Goal: Task Accomplishment & Management: Manage account settings

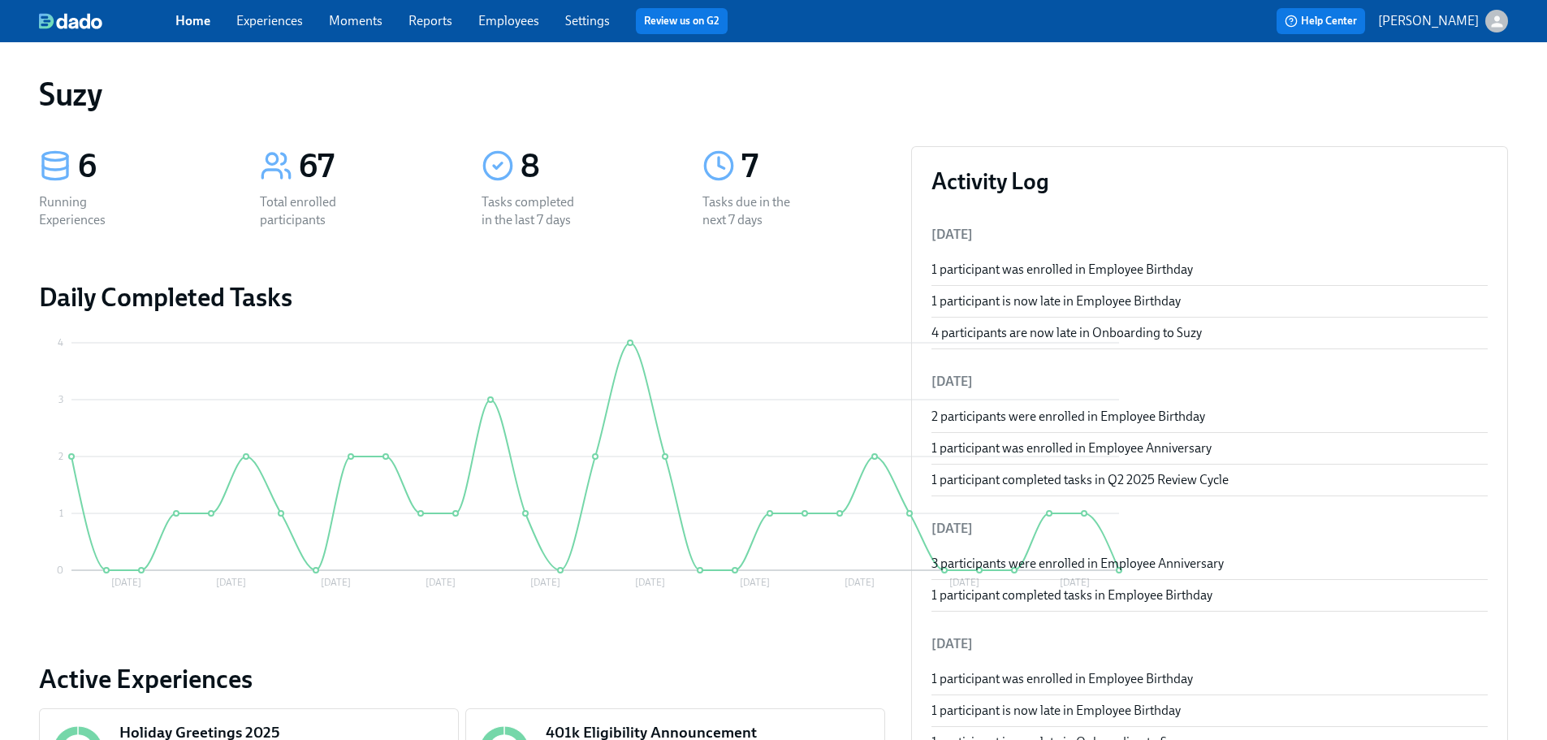
click at [525, 22] on link "Employees" at bounding box center [508, 20] width 61 height 15
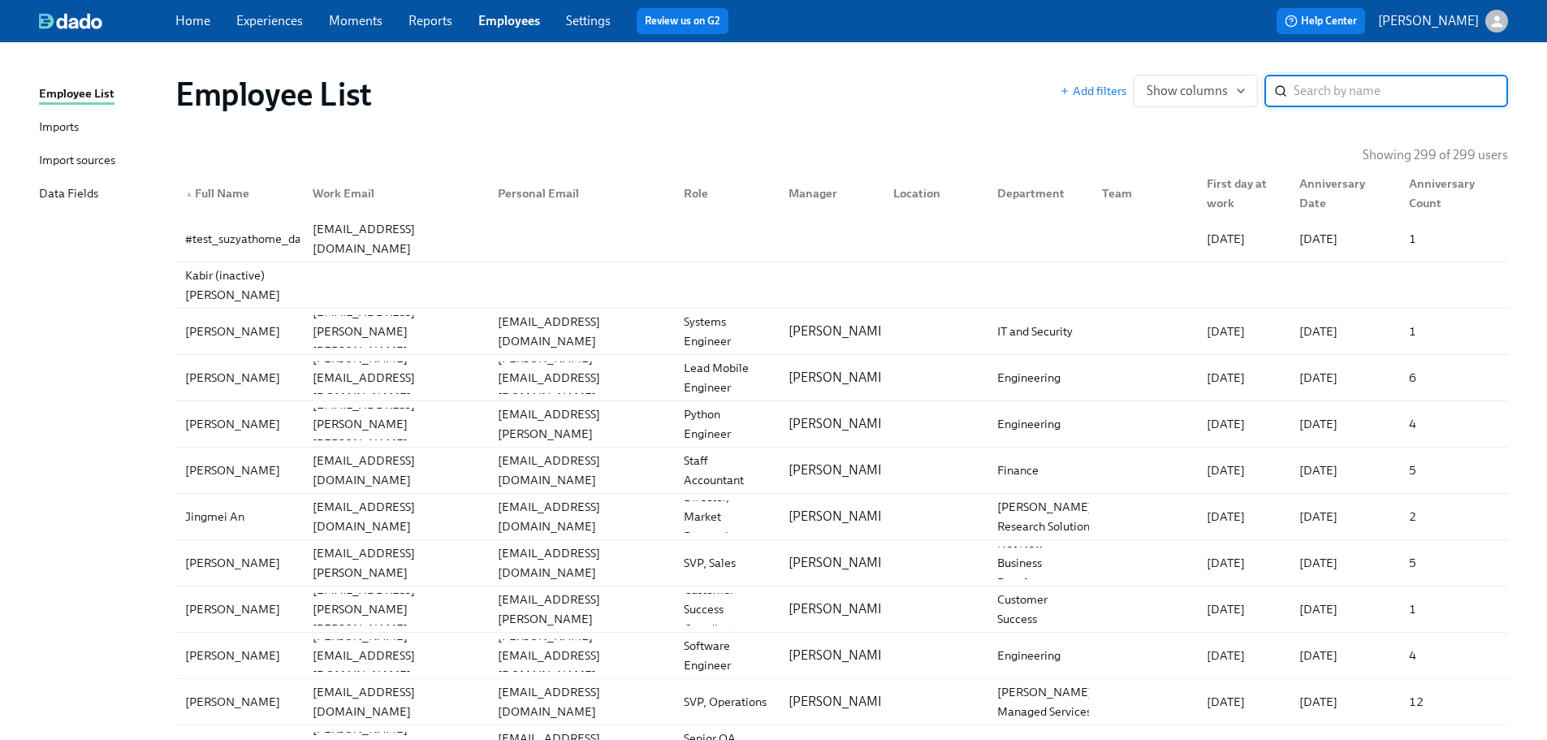
click at [1373, 88] on input "search" at bounding box center [1401, 91] width 214 height 32
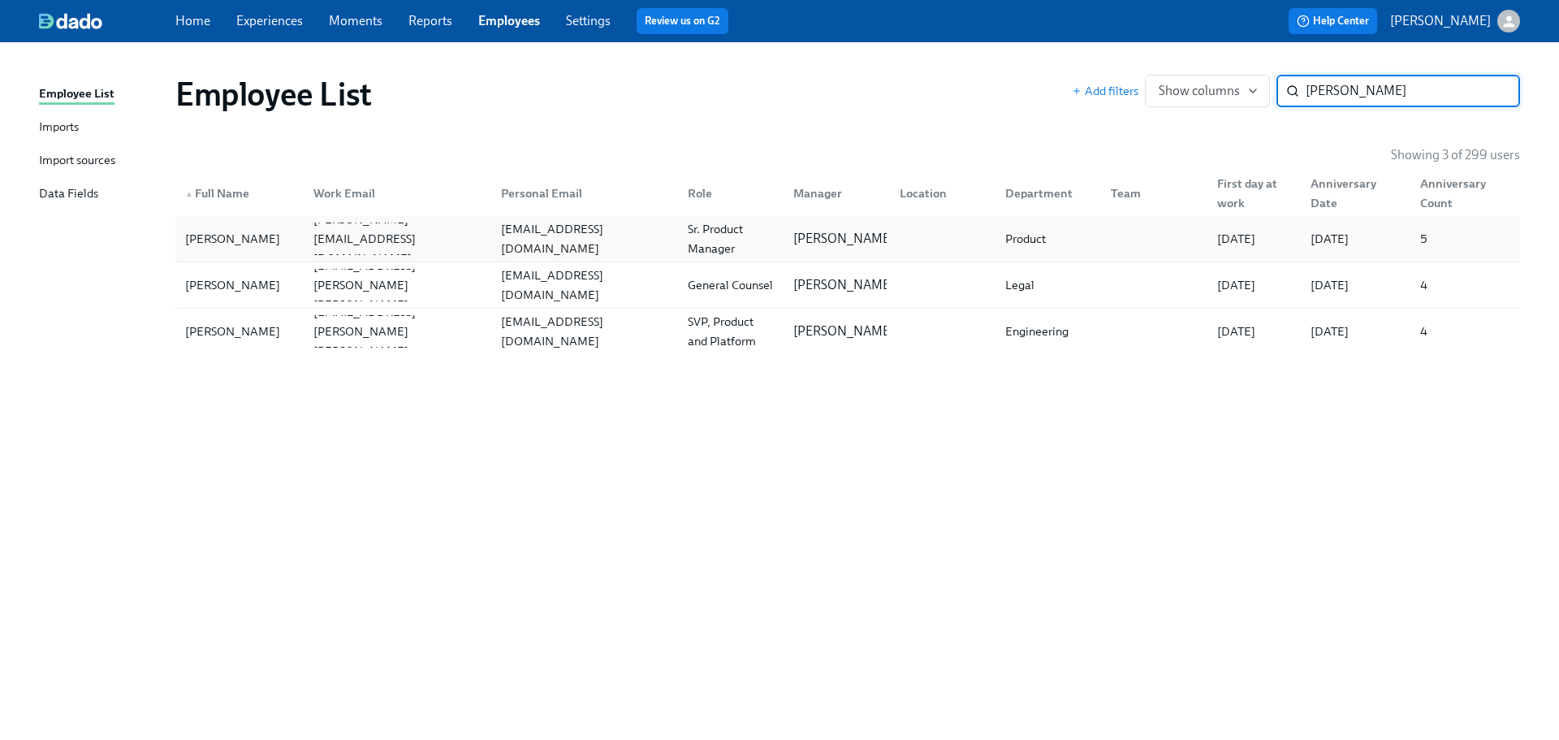
type input "[PERSON_NAME]"
click at [235, 242] on div "[PERSON_NAME]" at bounding box center [233, 238] width 108 height 19
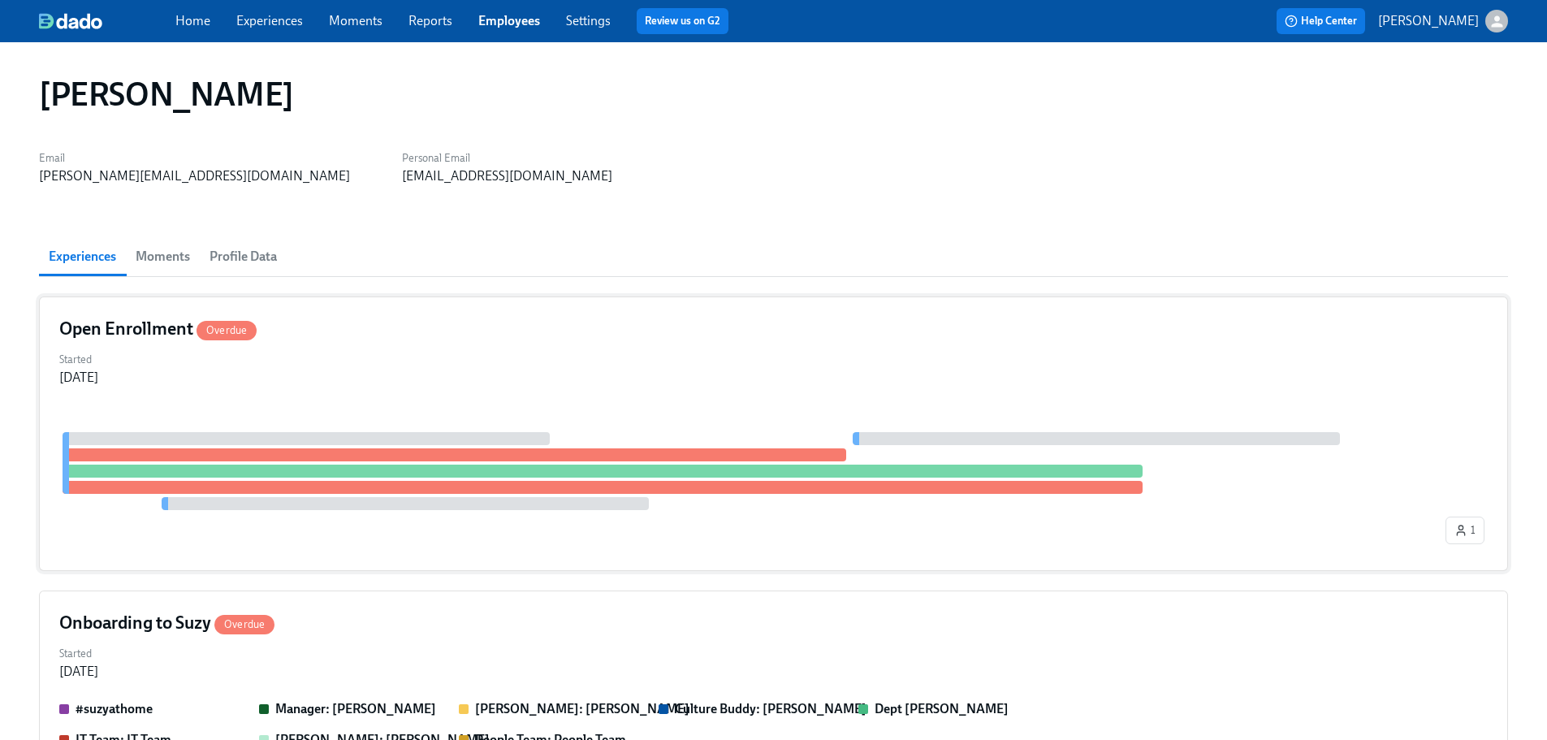
click at [420, 375] on div "Started [DATE]" at bounding box center [773, 367] width 1429 height 39
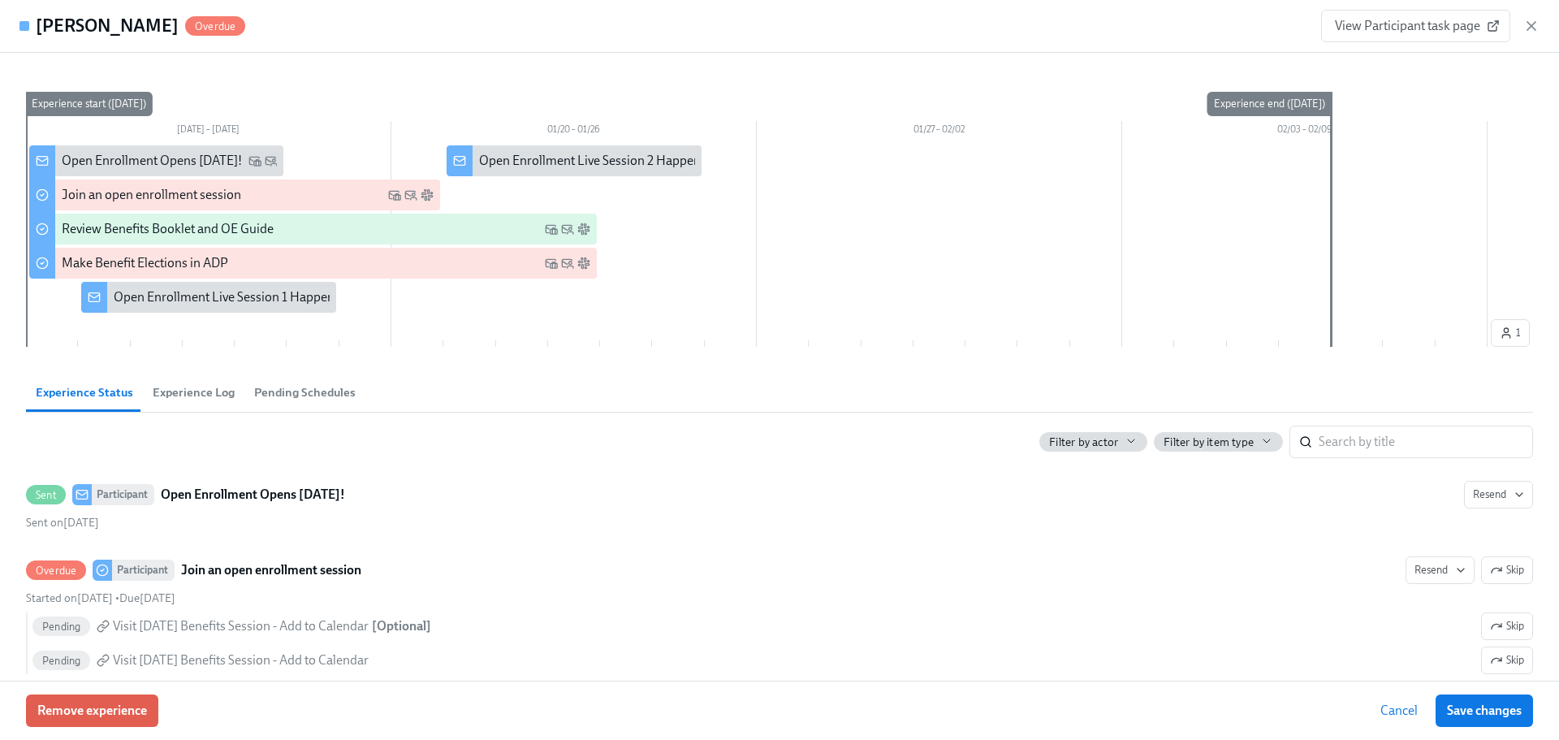
click at [119, 736] on div "Remove experience Cancel Save changes" at bounding box center [779, 710] width 1559 height 59
click at [128, 711] on span "Remove experience" at bounding box center [92, 711] width 110 height 16
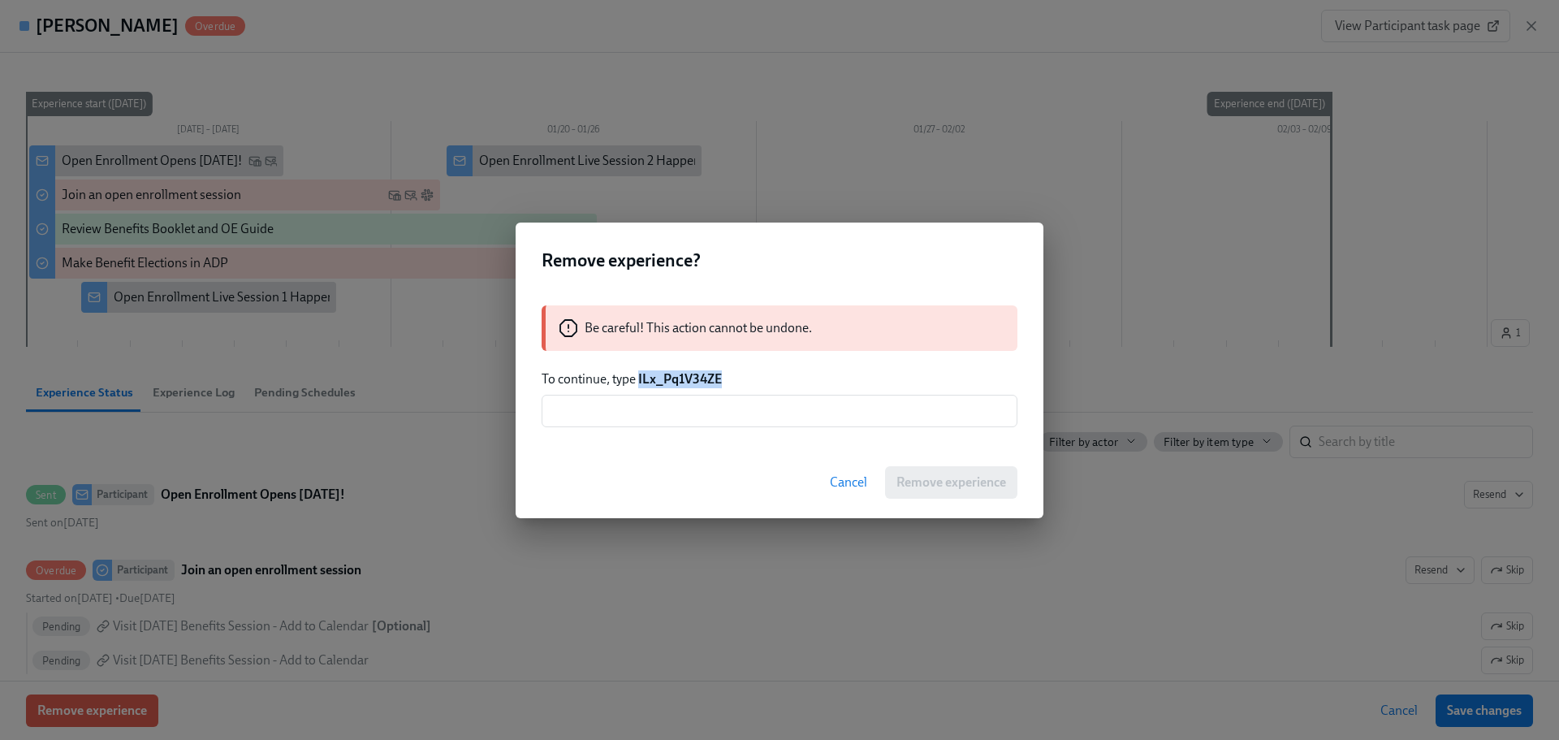
drag, startPoint x: 727, startPoint y: 374, endPoint x: 639, endPoint y: 383, distance: 88.1
click at [639, 383] on p "To continue, type ILx_Pq1V34ZE" at bounding box center [780, 379] width 476 height 18
copy strong "ILx_Pq1V34ZE"
click at [614, 417] on input "text" at bounding box center [780, 411] width 476 height 32
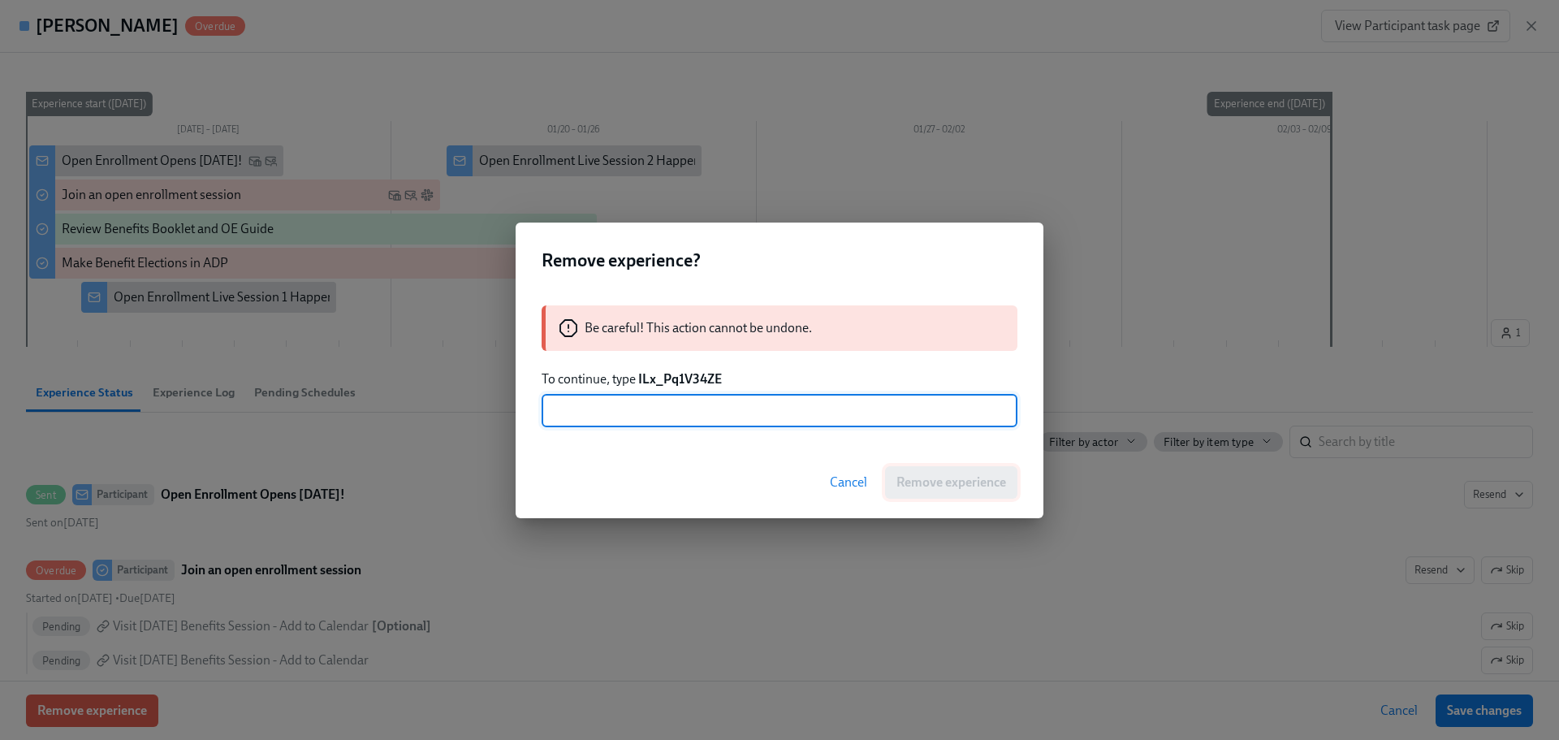
paste input "ILx_Pq1V34ZE"
type input "ILx_Pq1V34ZE"
click at [1077, 504] on div "Remove experience? Be careful! This action cannot be undone. To continue, type …" at bounding box center [779, 370] width 1559 height 740
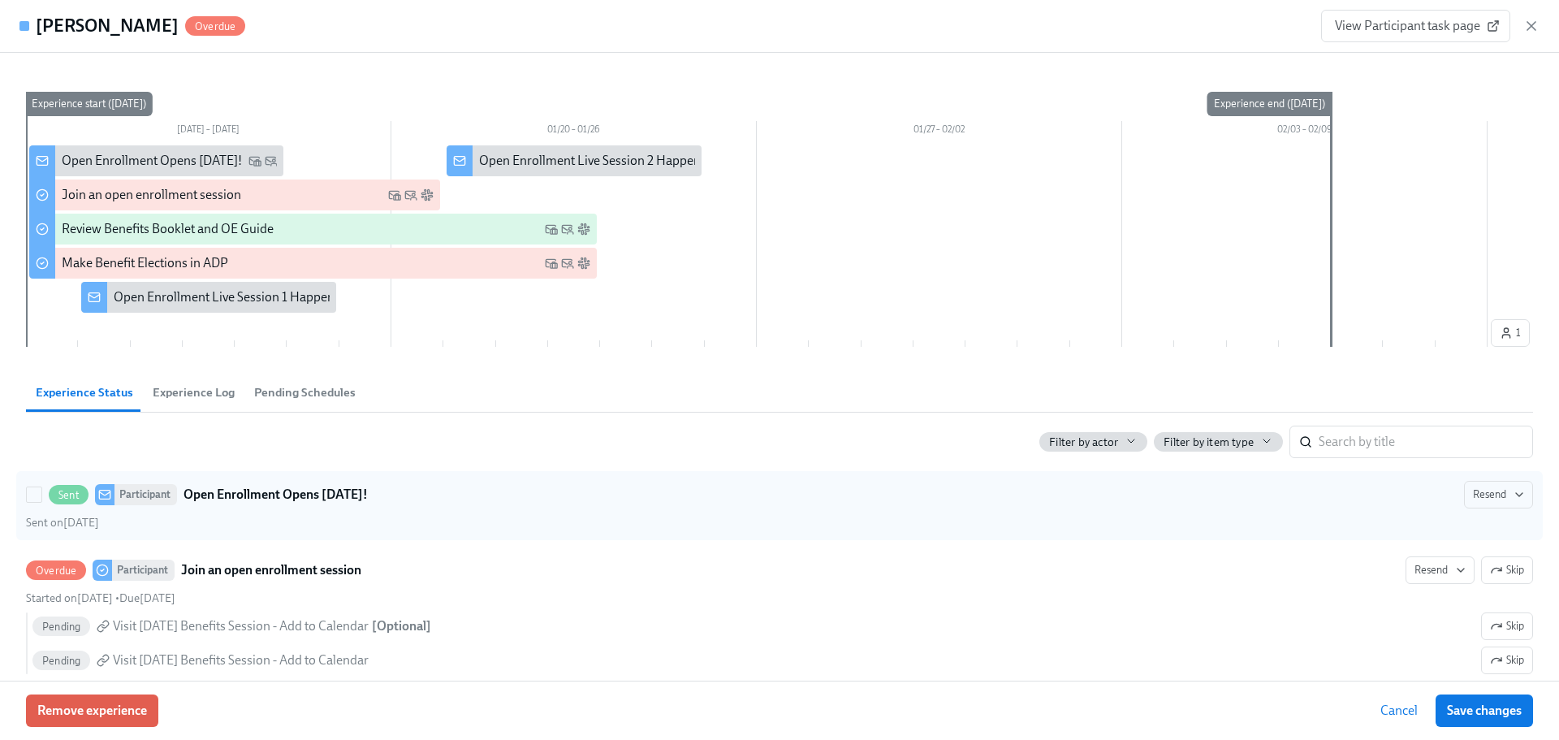
drag, startPoint x: 1026, startPoint y: 493, endPoint x: 1018, endPoint y: 491, distance: 8.3
click at [1025, 491] on div "Sent Participant Open Enrollment Opens [DATE]! [GEOGRAPHIC_DATA]" at bounding box center [779, 495] width 1507 height 28
click at [41, 491] on input "Sent Participant Open Enrollment Opens [DATE]! Resend Sent on [DATE]" at bounding box center [34, 494] width 15 height 15
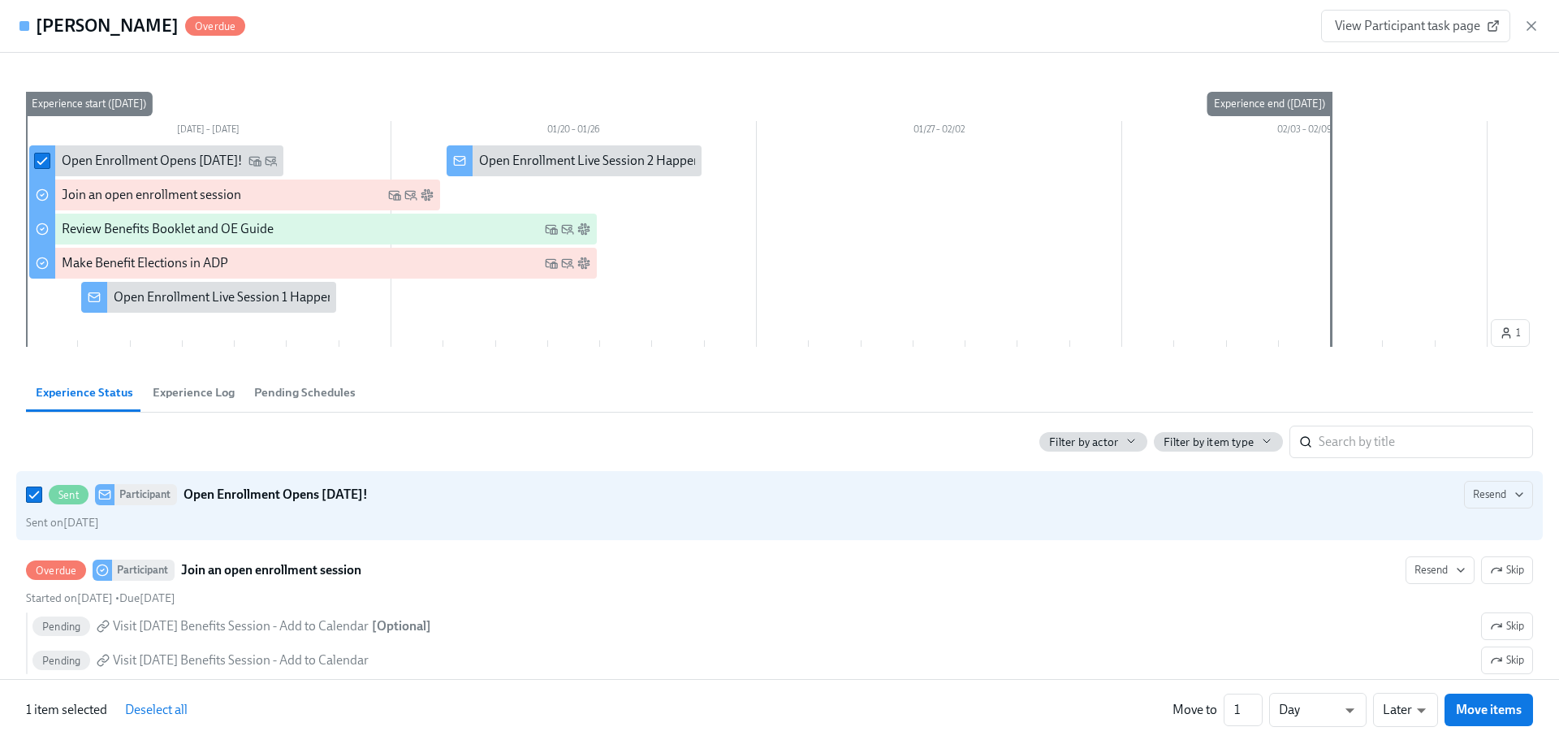
click at [162, 705] on span "Deselect all" at bounding box center [156, 710] width 63 height 16
checkbox input "false"
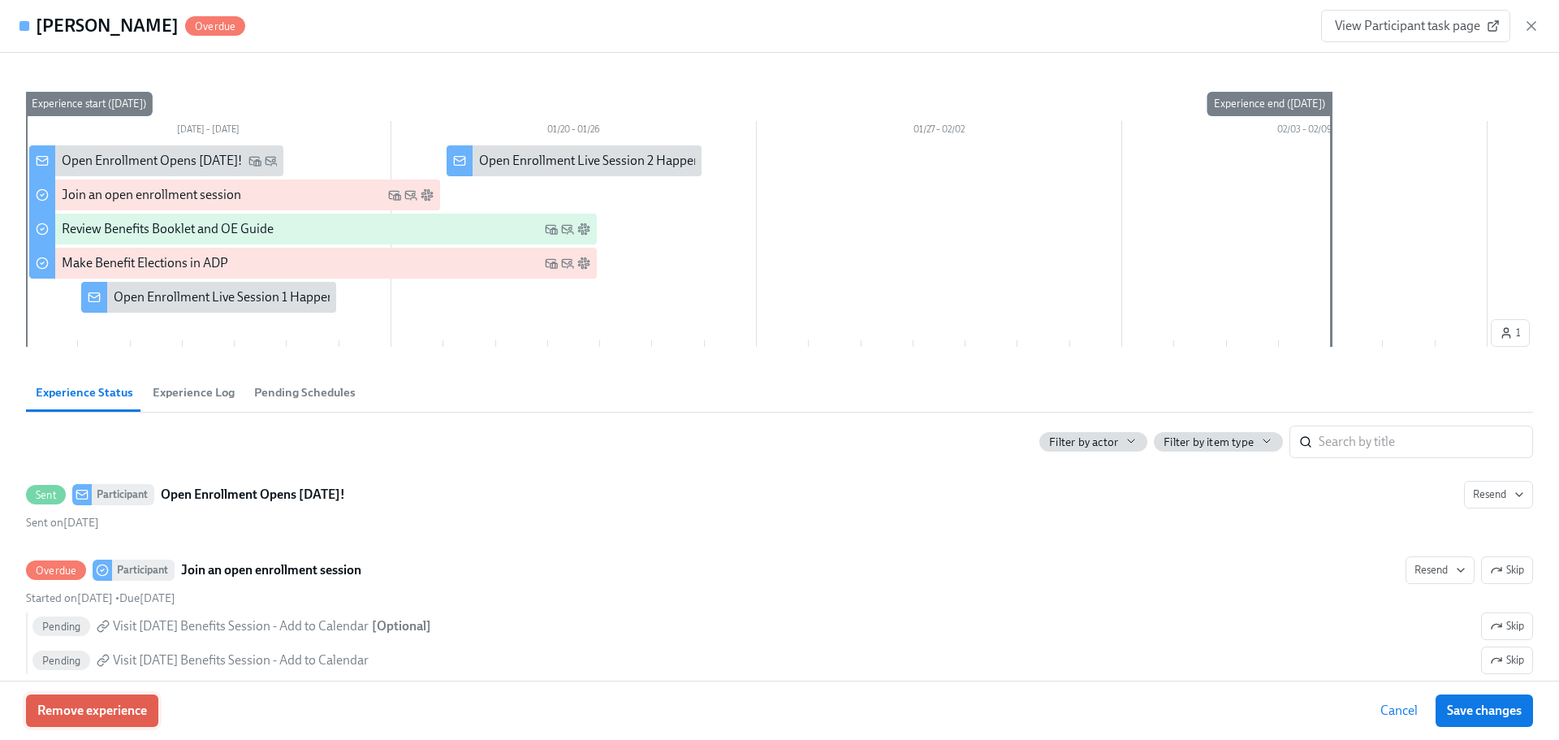
click at [120, 708] on span "Remove experience" at bounding box center [92, 711] width 110 height 16
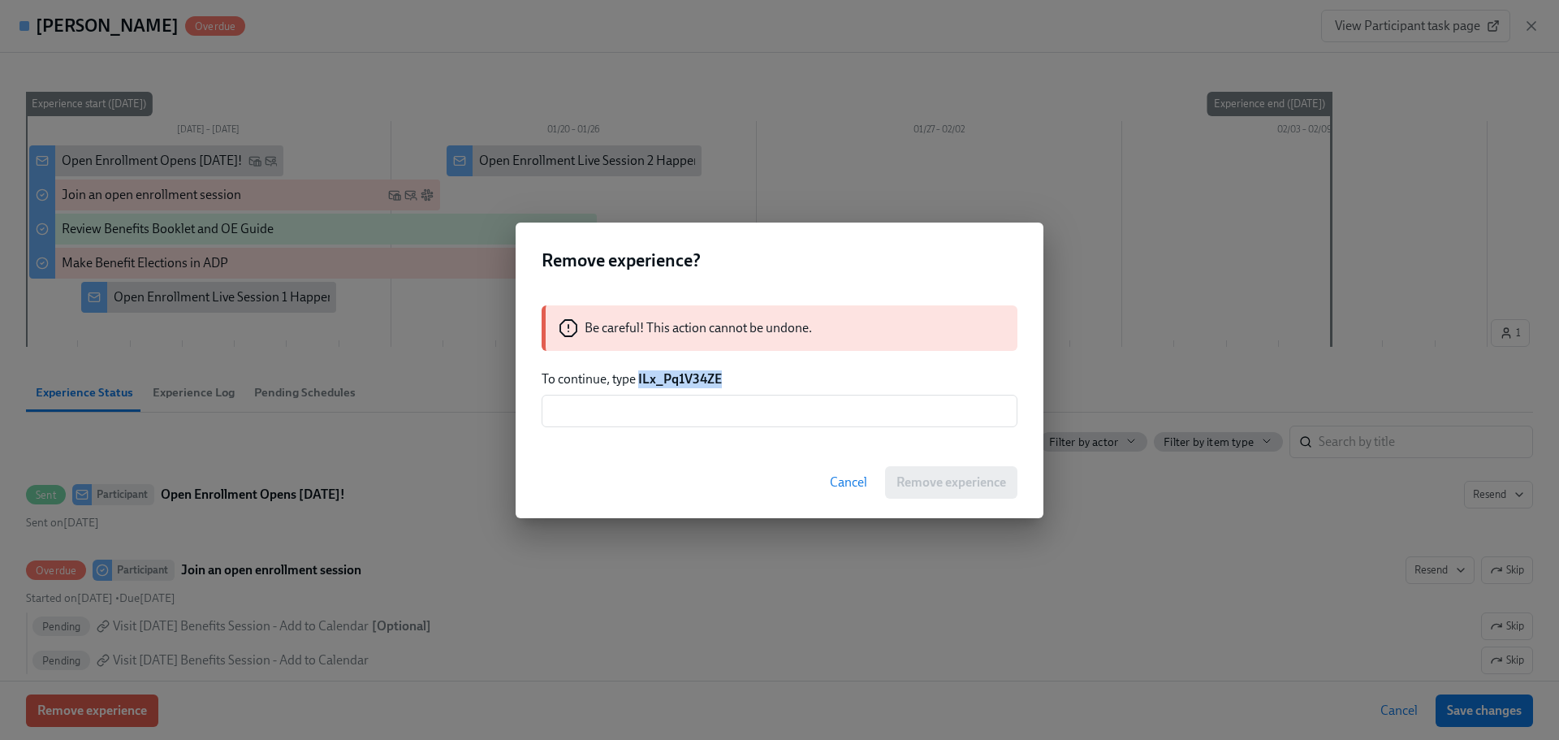
copy strong "ILx_Pq1V34ZE"
drag, startPoint x: 733, startPoint y: 378, endPoint x: 639, endPoint y: 387, distance: 94.6
click at [639, 387] on p "To continue, type ILx_Pq1V34ZE" at bounding box center [780, 379] width 476 height 18
click at [659, 411] on input "text" at bounding box center [780, 411] width 476 height 32
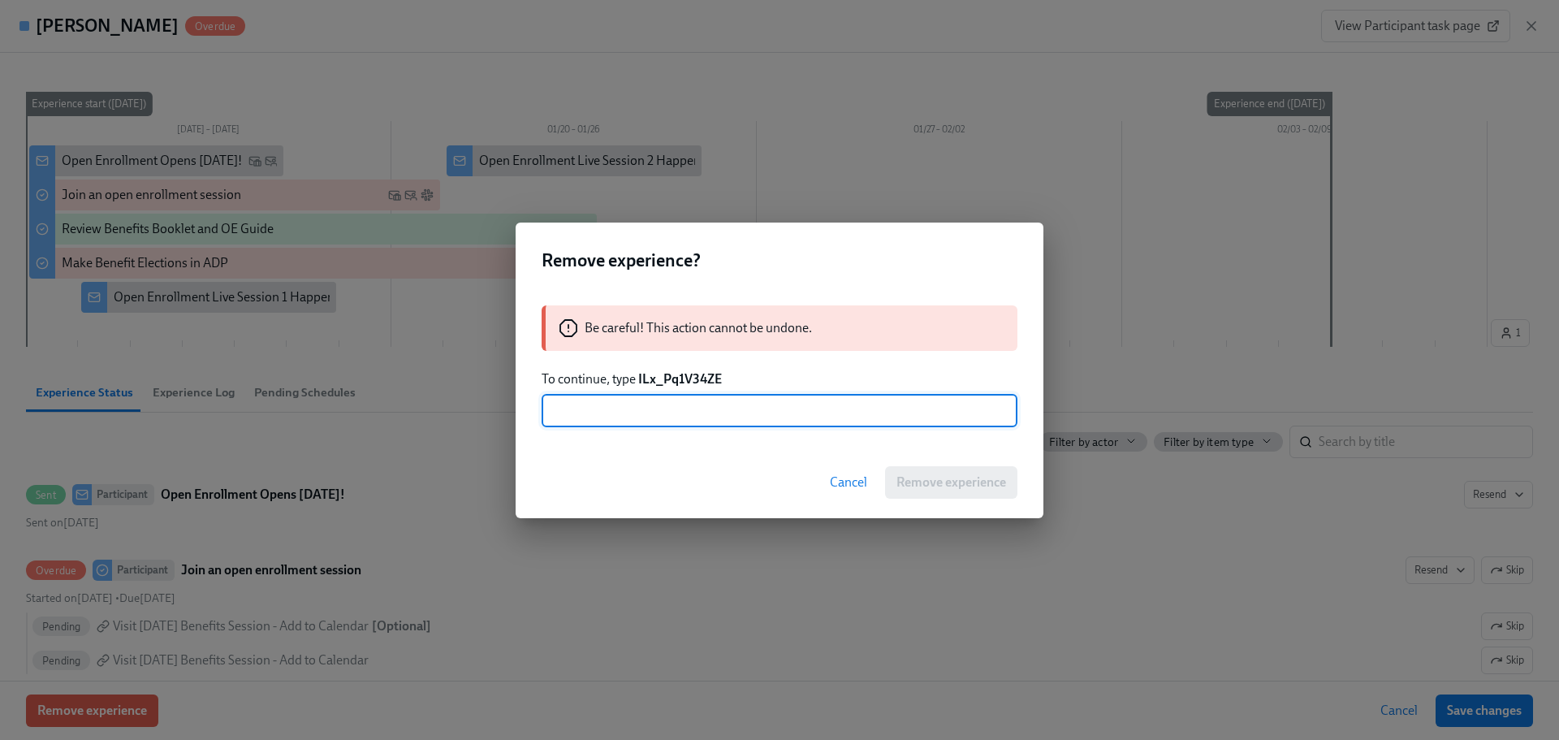
paste input "ILx_Pq1V34ZE"
type input "ILx_Pq1V34ZE"
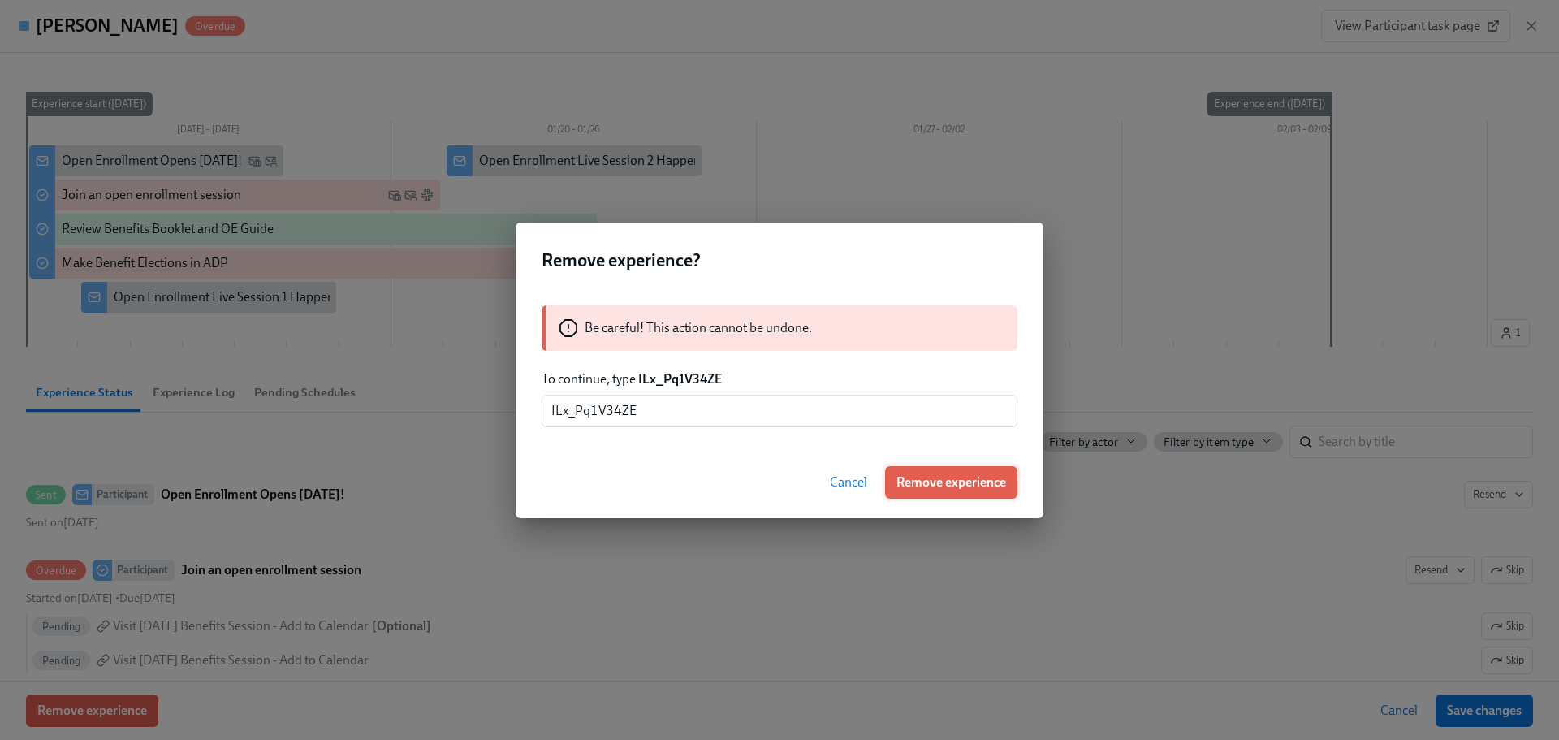
click at [955, 476] on span "Remove experience" at bounding box center [952, 482] width 110 height 16
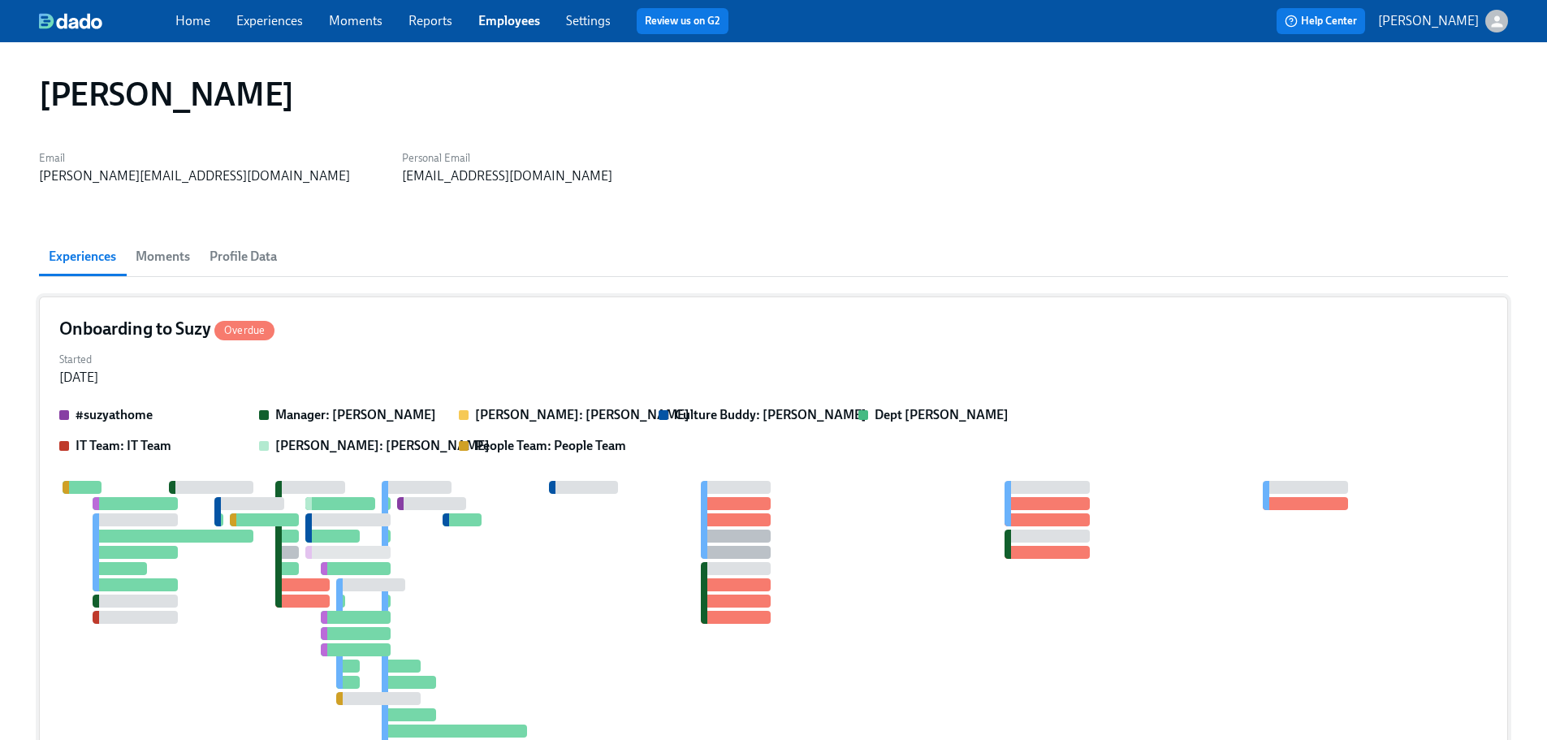
click at [447, 354] on div "Started [DATE]" at bounding box center [773, 367] width 1429 height 39
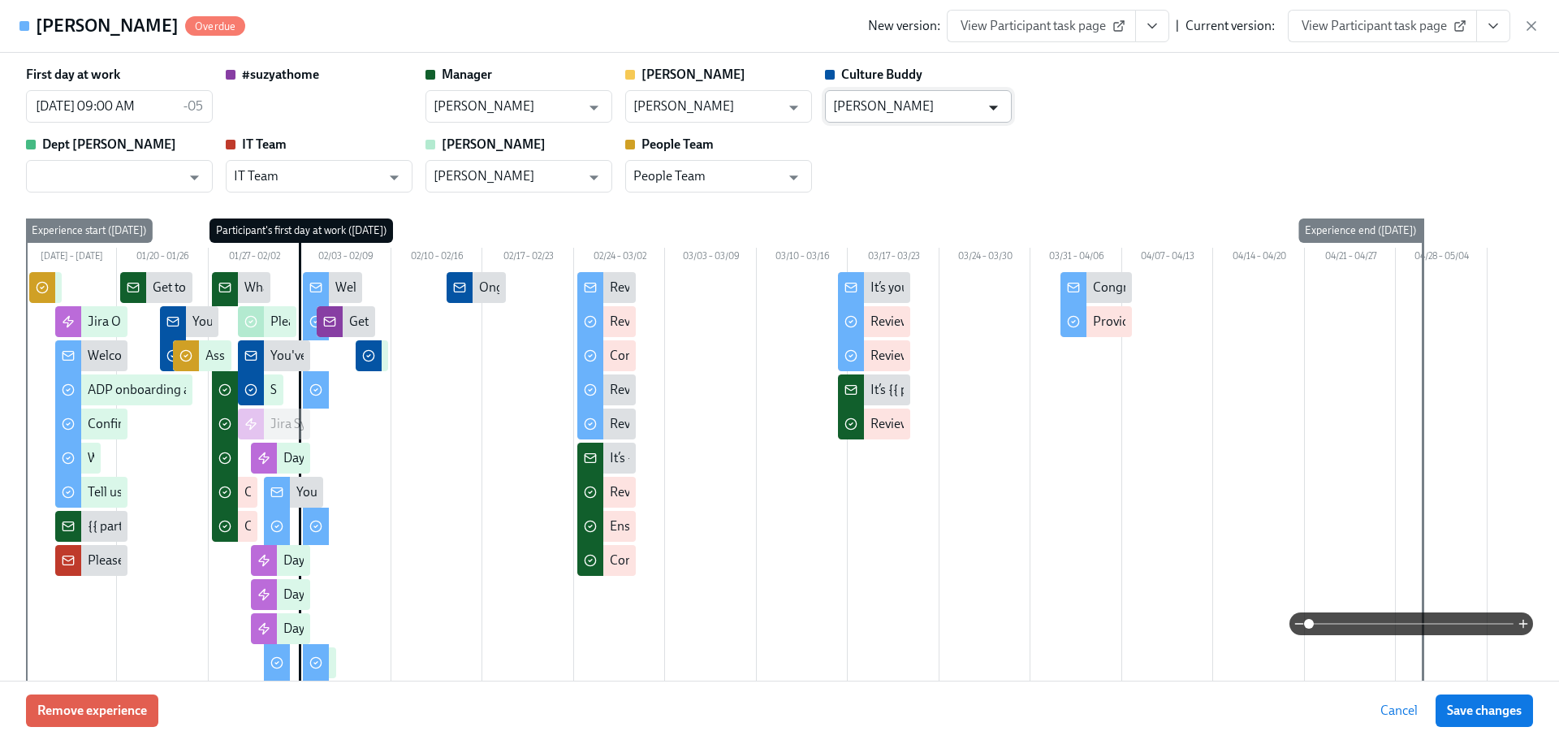
click at [985, 108] on icon "Open" at bounding box center [994, 108] width 22 height 22
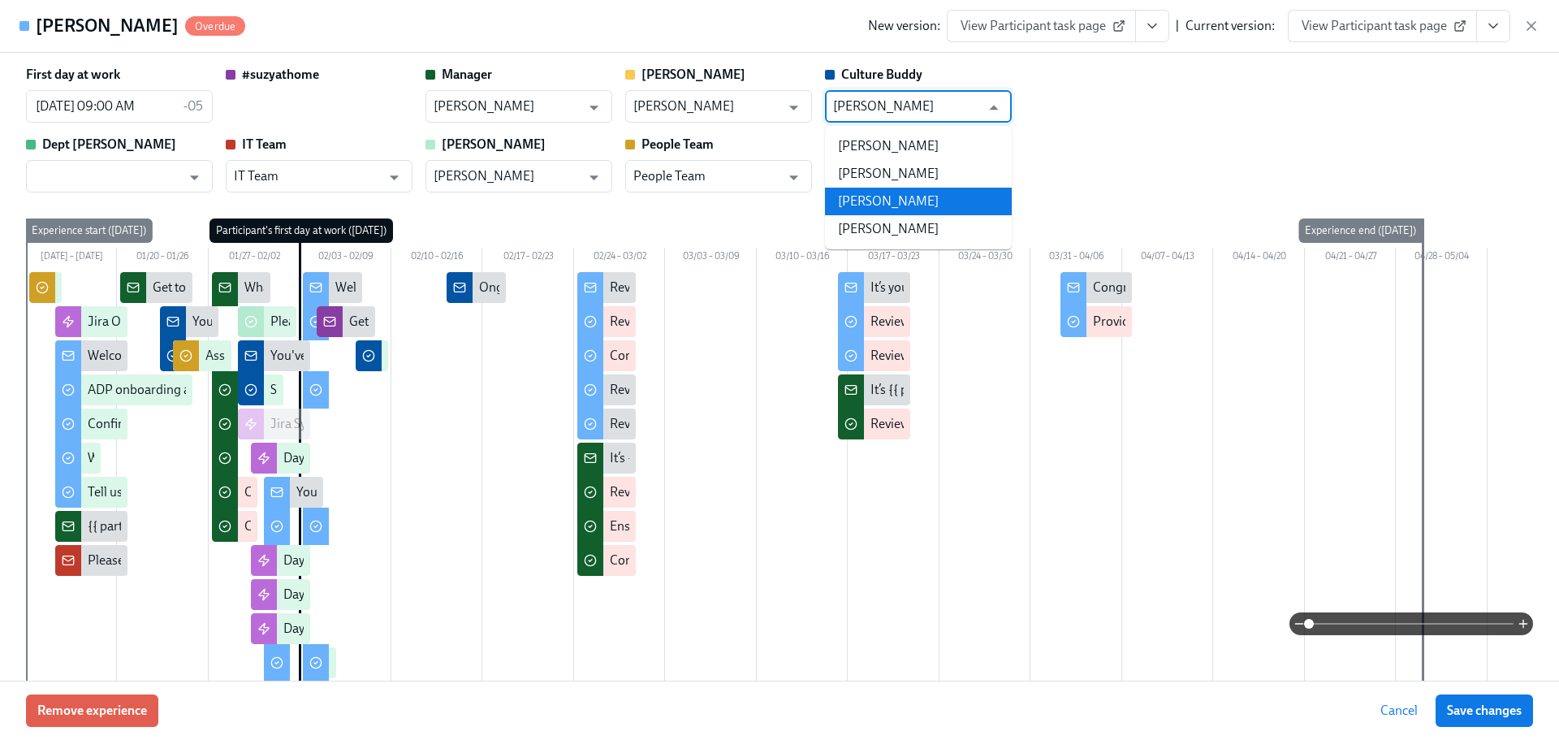
click at [939, 196] on li "[PERSON_NAME]" at bounding box center [918, 202] width 187 height 28
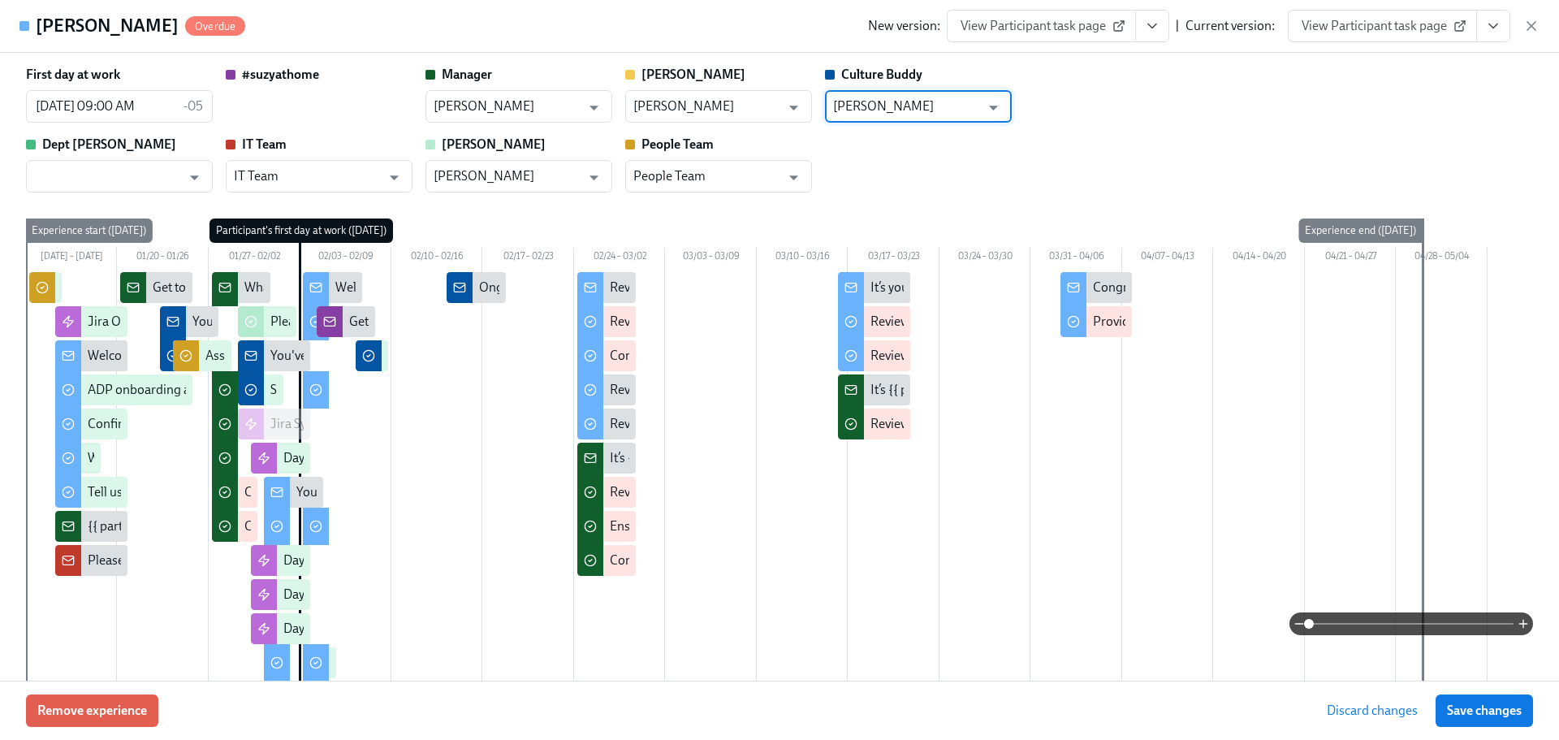
type input "[PERSON_NAME]"
click at [1514, 731] on div "Remove experience Discard changes Save changes" at bounding box center [779, 710] width 1559 height 59
click at [1512, 720] on button "Save changes" at bounding box center [1484, 710] width 97 height 32
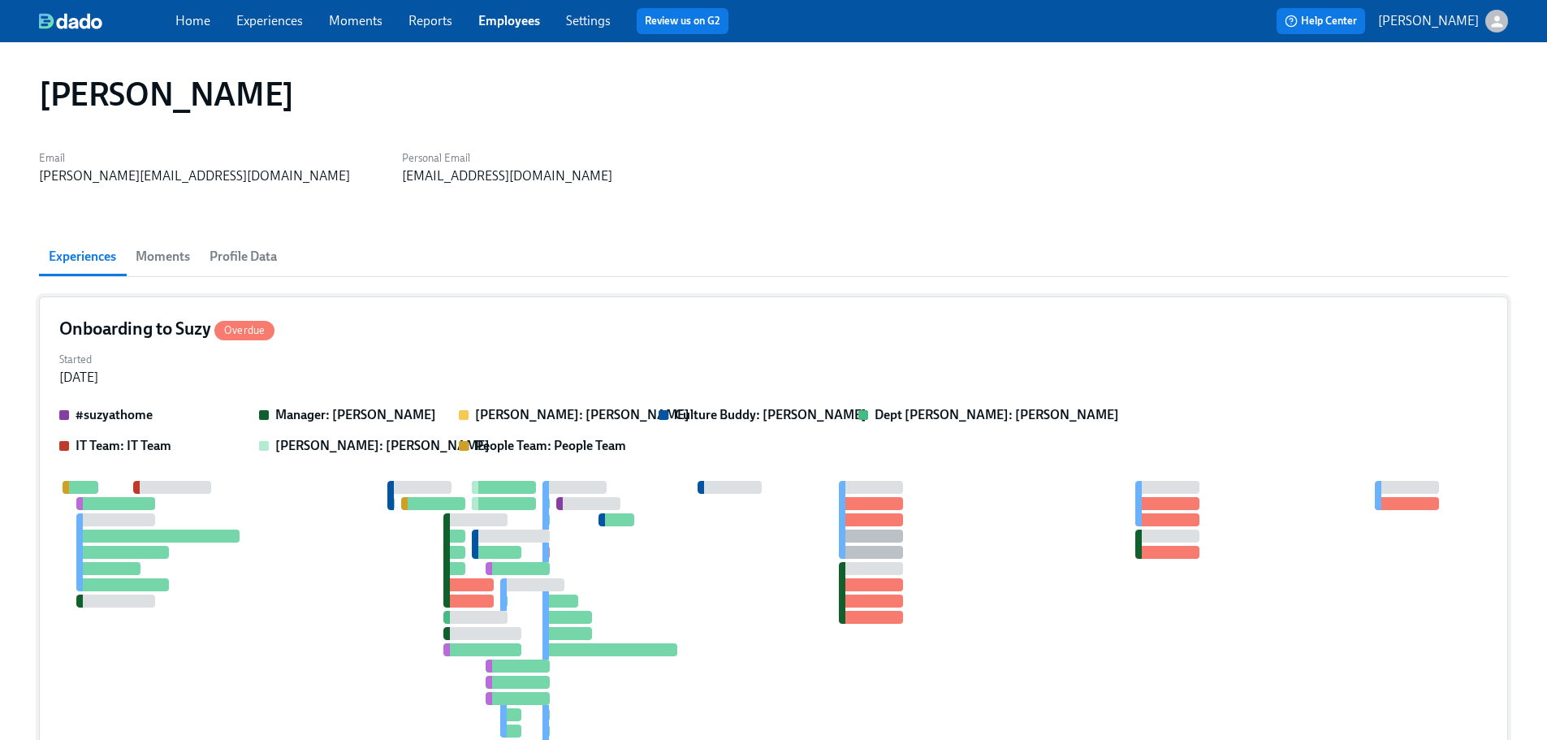
click at [430, 364] on div "Started [DATE]" at bounding box center [773, 367] width 1429 height 39
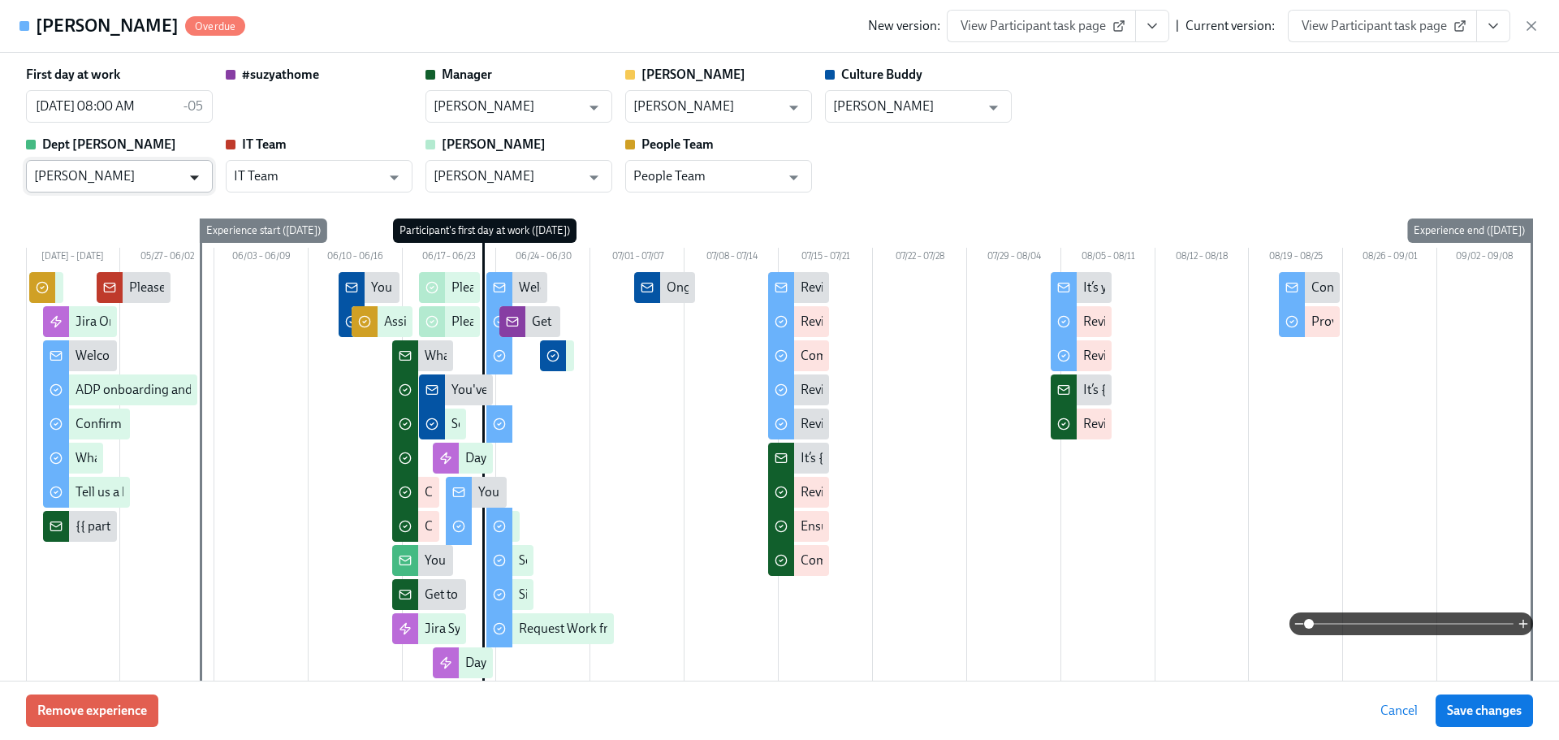
click at [184, 183] on icon "Open" at bounding box center [195, 177] width 22 height 22
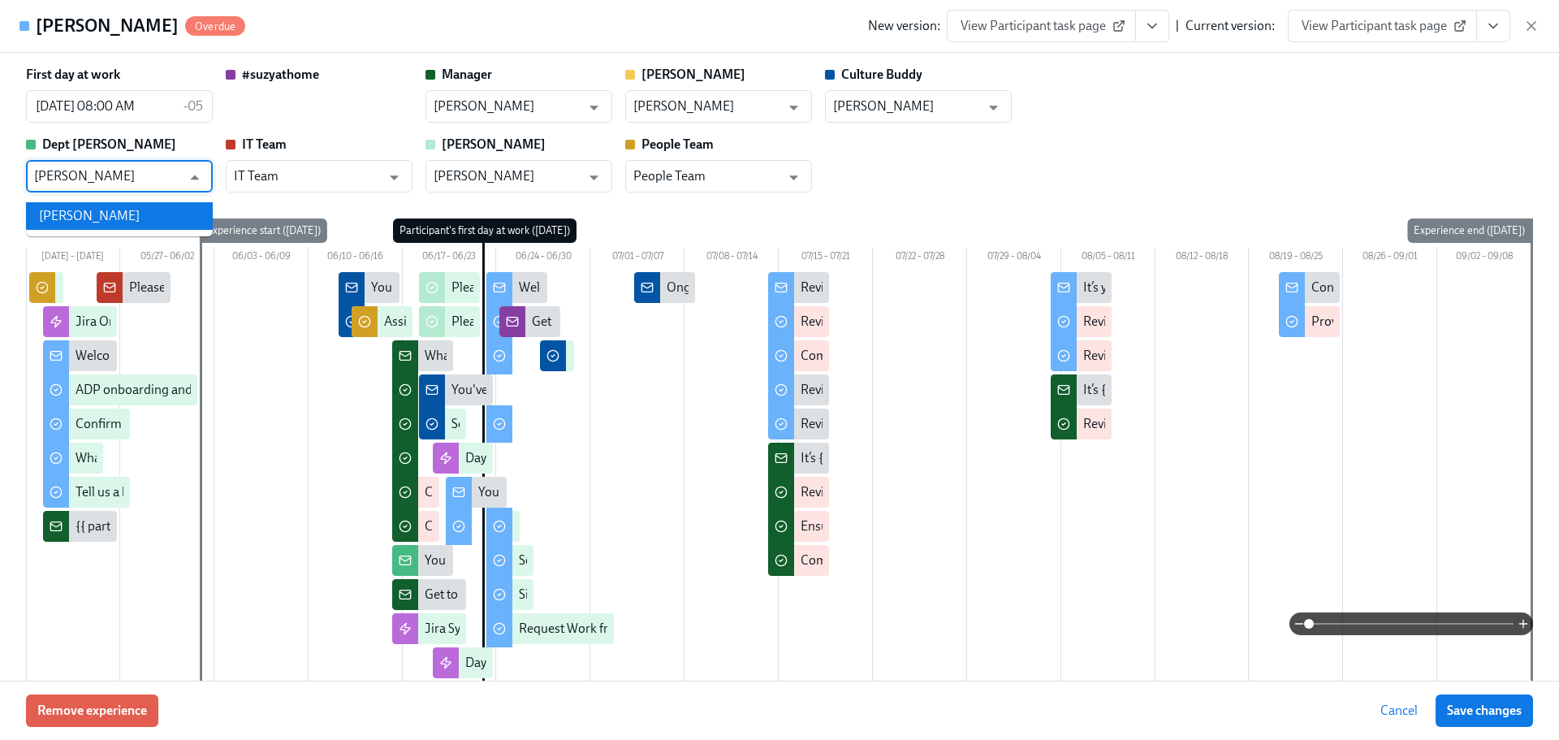
click at [158, 213] on li "[PERSON_NAME]" at bounding box center [119, 216] width 187 height 28
type input "[PERSON_NAME]"
click at [1507, 699] on button "Save changes" at bounding box center [1484, 710] width 97 height 32
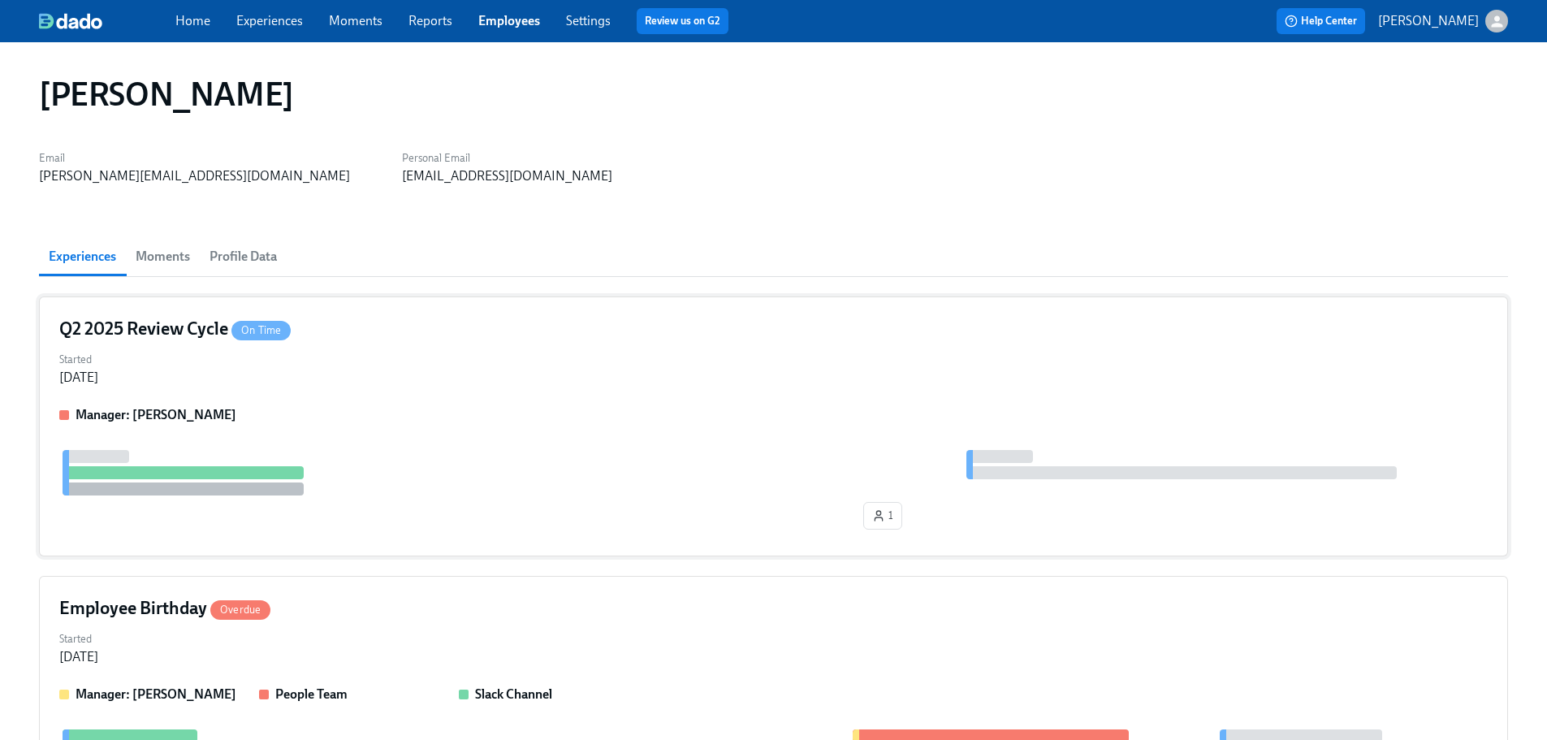
click at [430, 336] on div "Q2 2025 Review Cycle On Time" at bounding box center [773, 329] width 1429 height 24
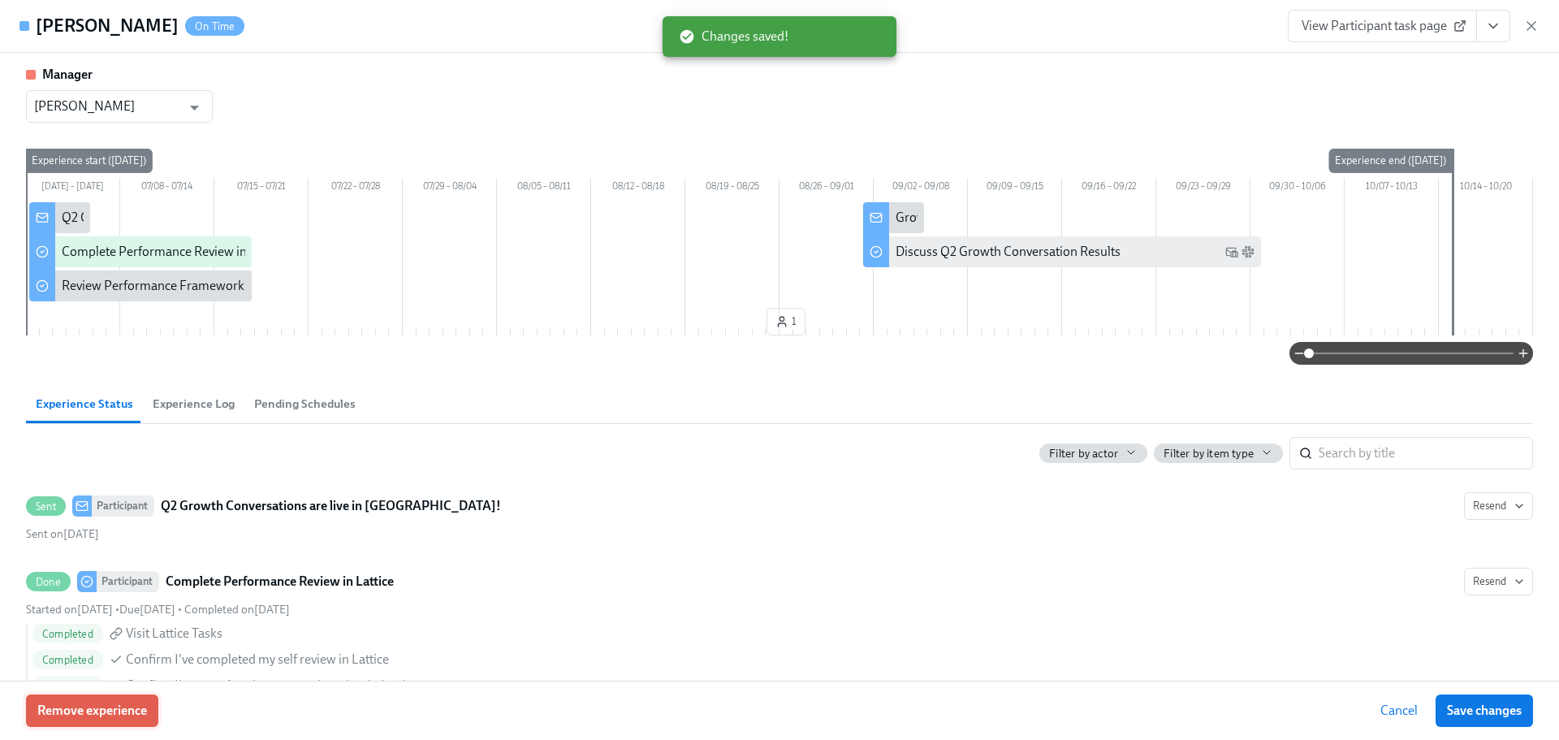
click at [137, 709] on span "Remove experience" at bounding box center [92, 711] width 110 height 16
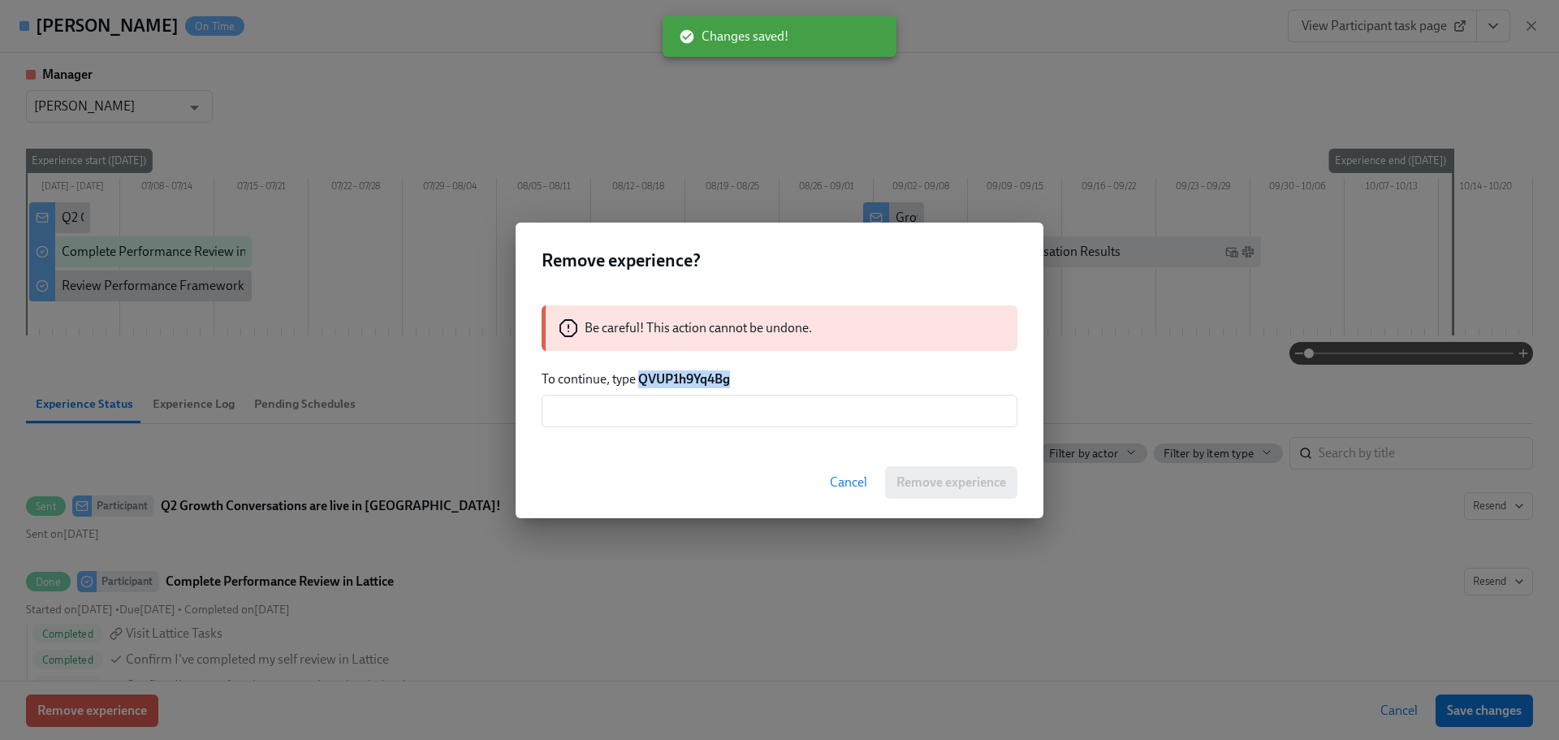
drag, startPoint x: 744, startPoint y: 380, endPoint x: 640, endPoint y: 384, distance: 104.0
click at [640, 384] on p "To continue, type QVUP1h9Yq4Bg" at bounding box center [780, 379] width 476 height 18
copy strong "QVUP1h9Yq4Bg"
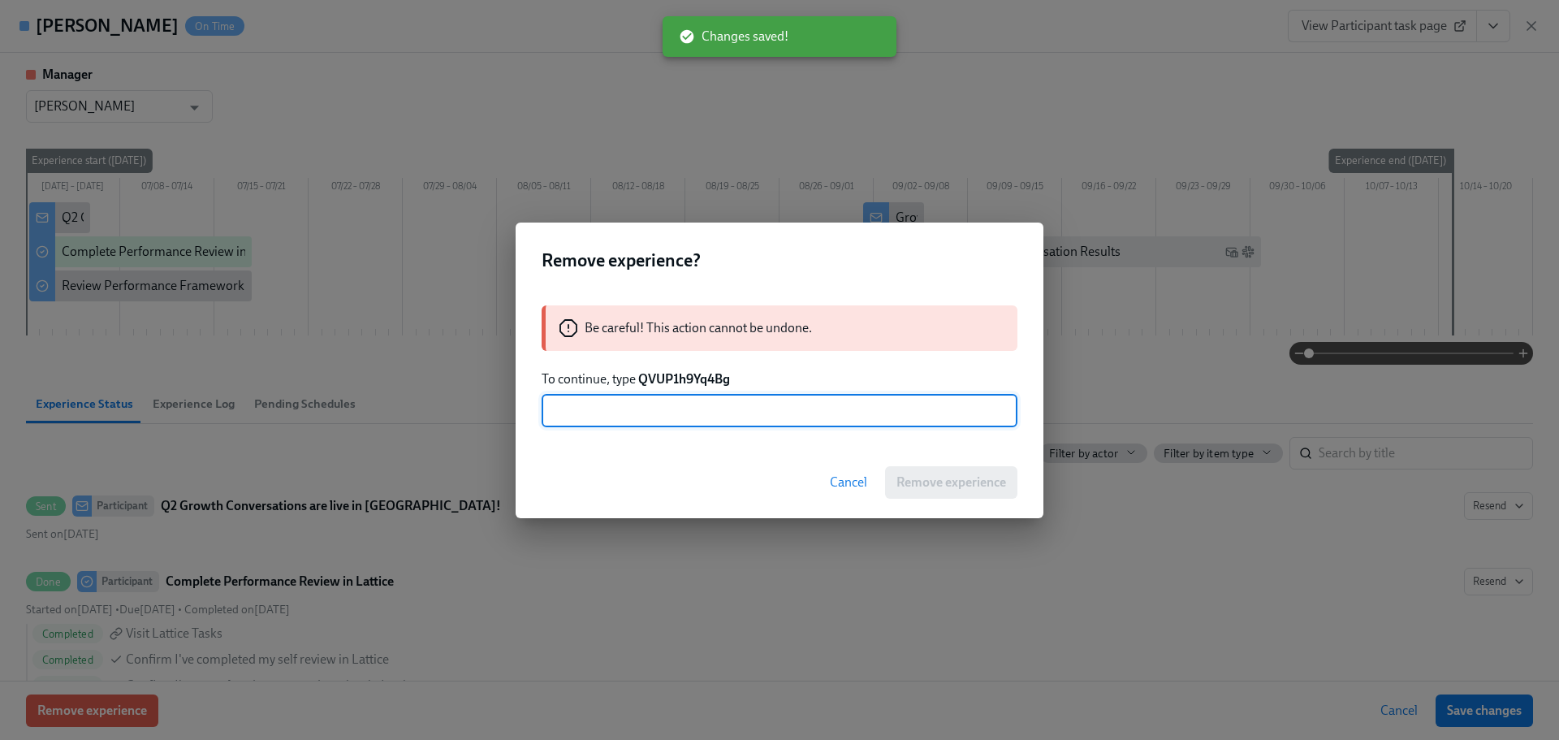
click at [701, 425] on input "text" at bounding box center [780, 411] width 476 height 32
paste input "QVUP1h9Yq4Bg"
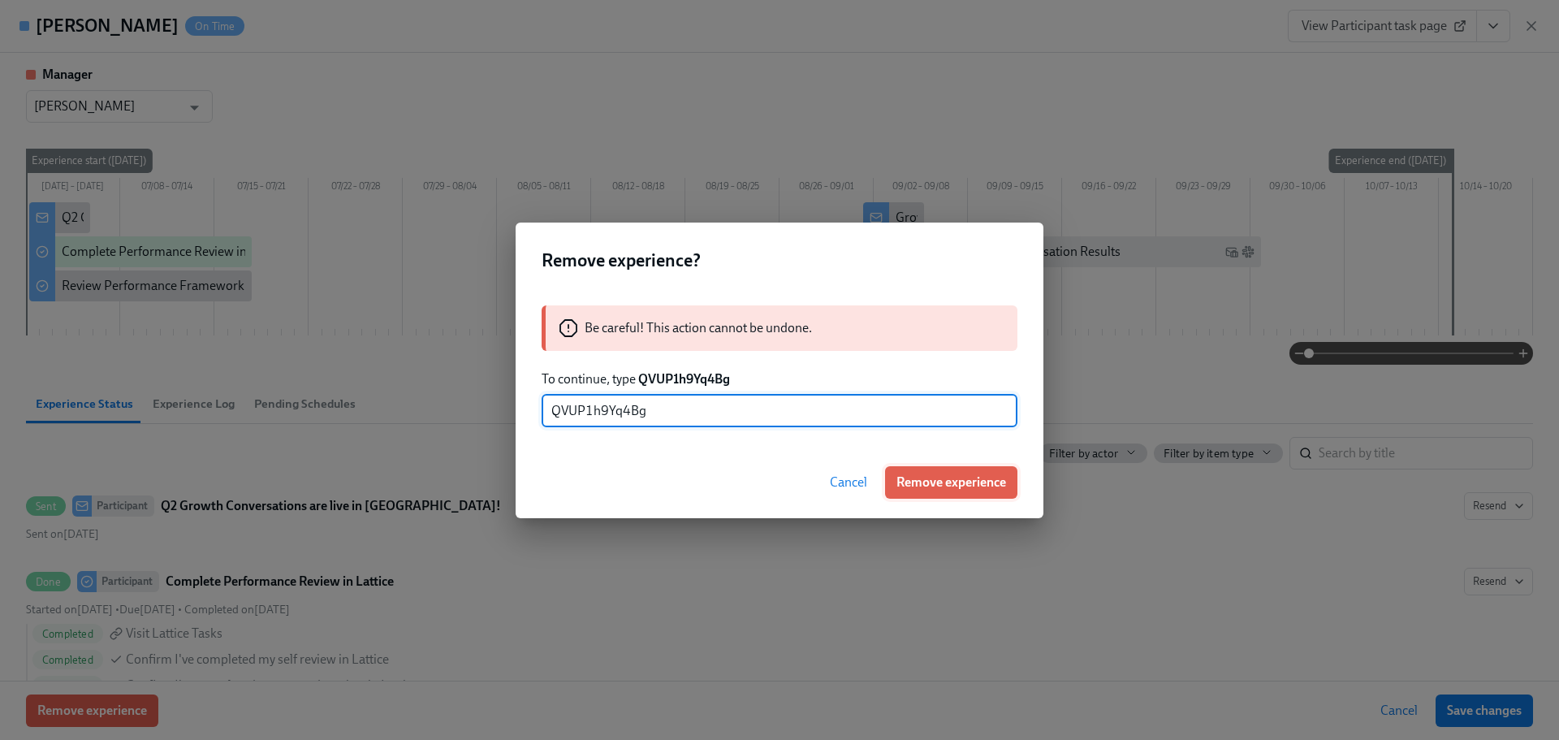
type input "QVUP1h9Yq4Bg"
click at [939, 474] on span "Remove experience" at bounding box center [952, 482] width 110 height 16
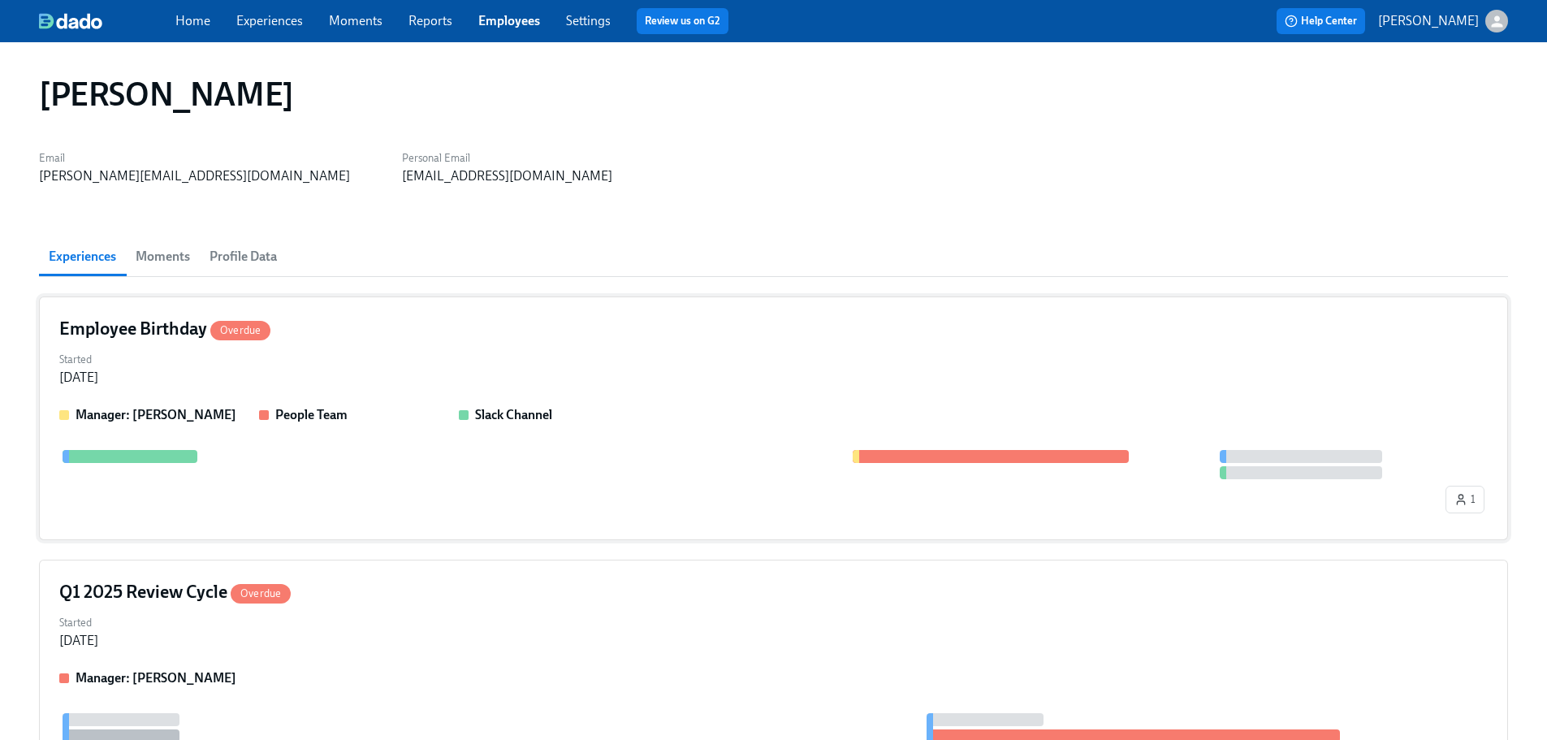
click at [608, 373] on div "Started [DATE]" at bounding box center [773, 367] width 1429 height 39
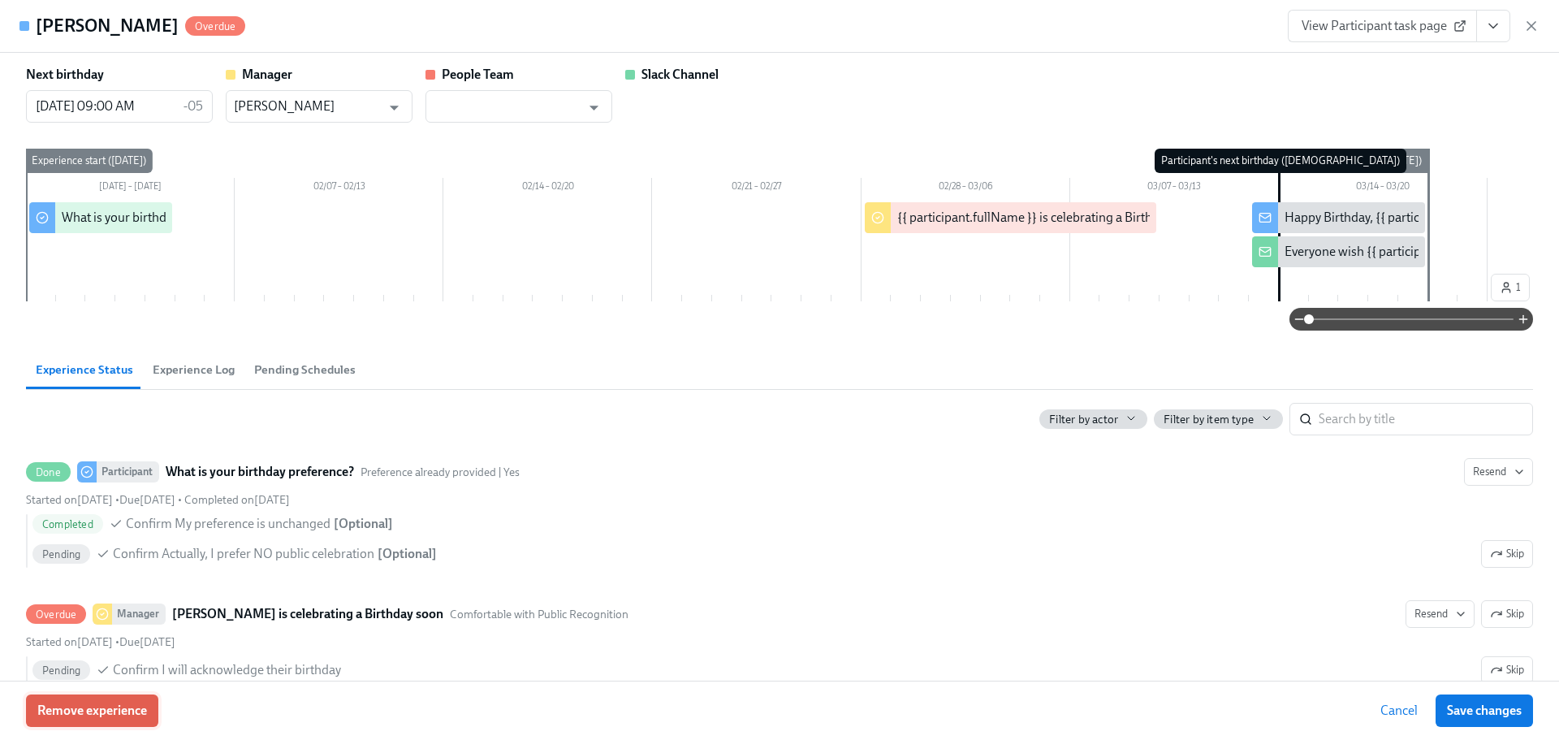
click at [136, 714] on span "Remove experience" at bounding box center [92, 711] width 110 height 16
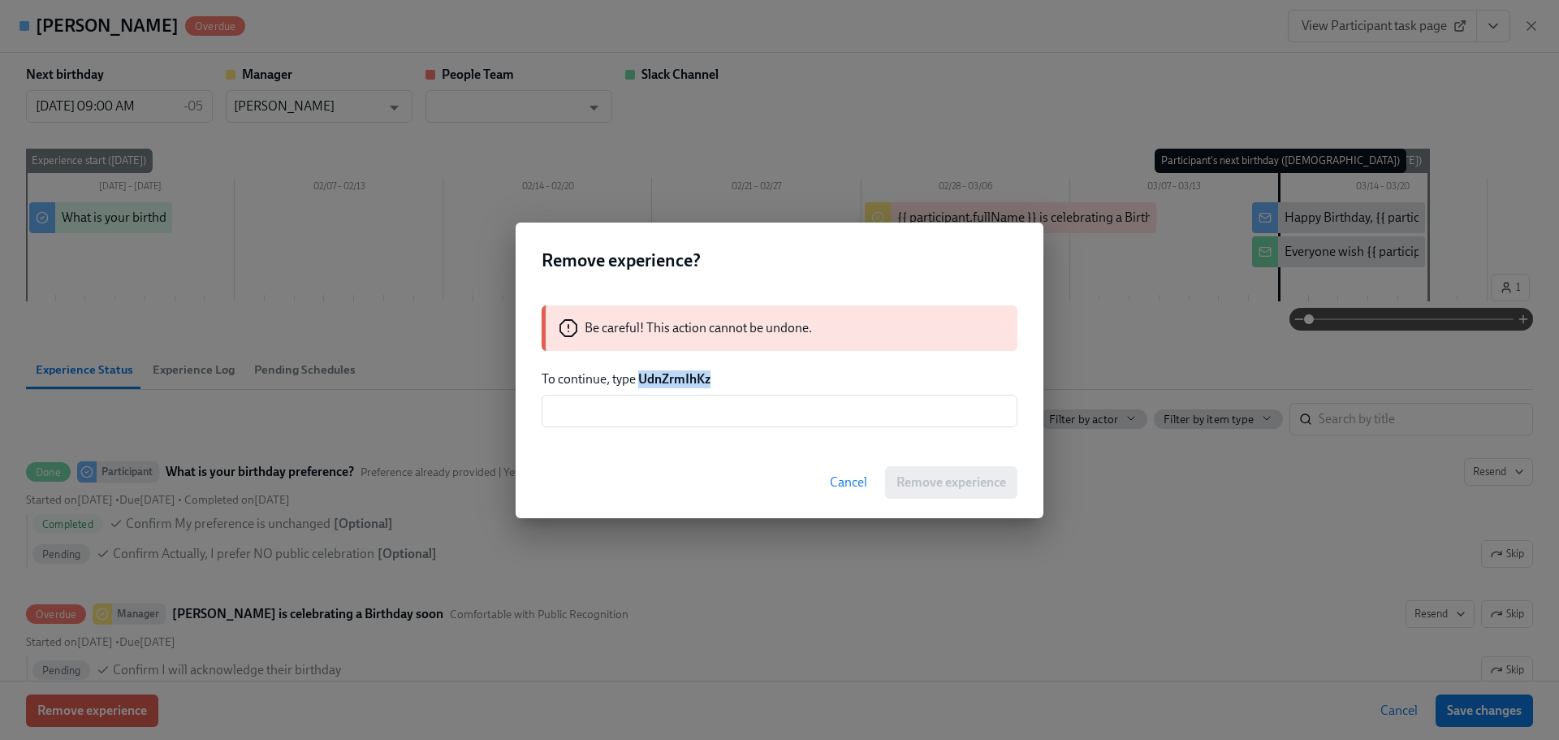
drag, startPoint x: 713, startPoint y: 375, endPoint x: 641, endPoint y: 380, distance: 72.4
click at [641, 380] on p "To continue, type UdnZrmIhKz" at bounding box center [780, 379] width 476 height 18
copy strong "UdnZrmIhKz"
drag, startPoint x: 608, startPoint y: 421, endPoint x: 695, endPoint y: 426, distance: 87.9
click at [608, 420] on input "text" at bounding box center [780, 411] width 476 height 32
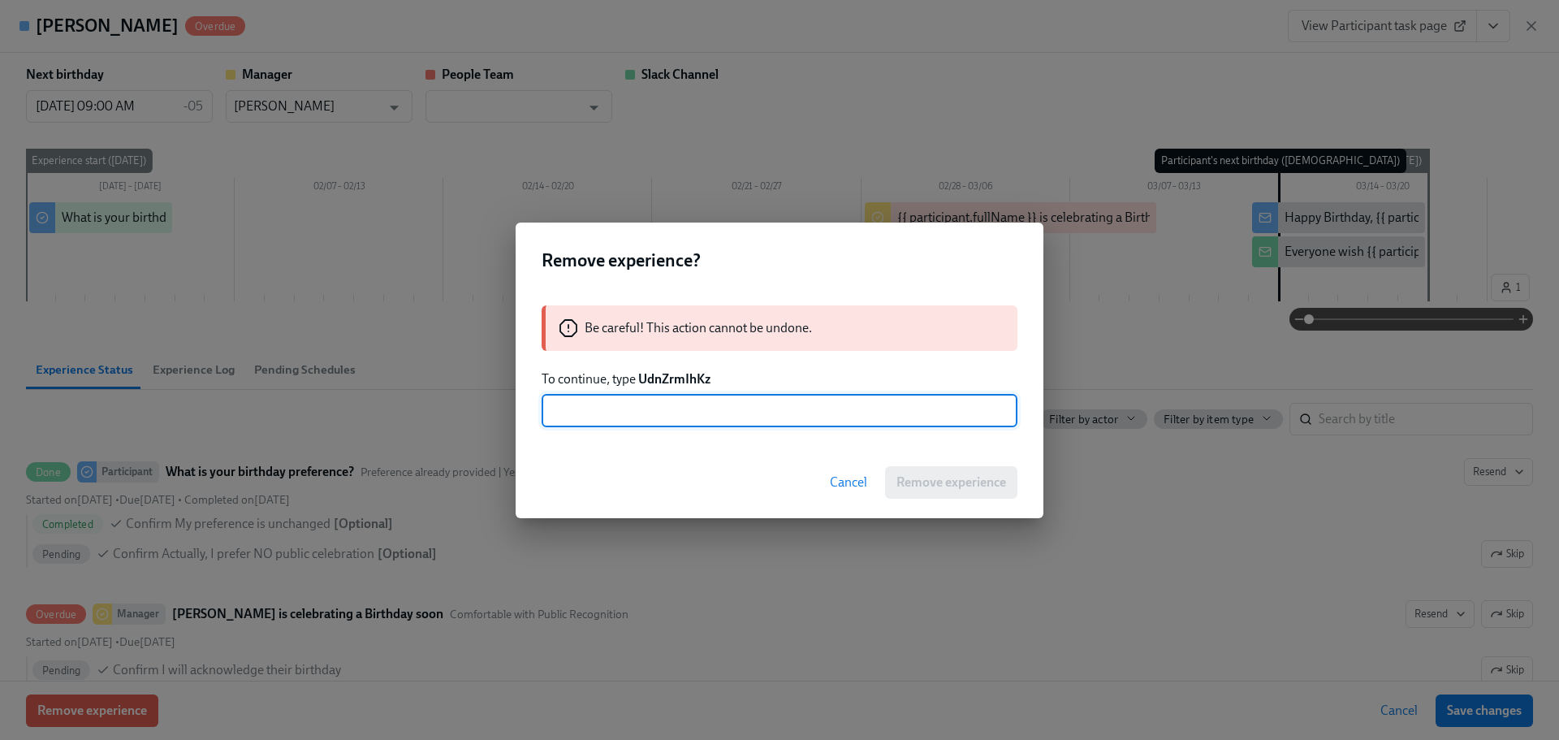
paste input "UdnZrmIhKz"
type input "UdnZrmIhKz"
click at [925, 474] on span "Remove experience" at bounding box center [952, 482] width 110 height 16
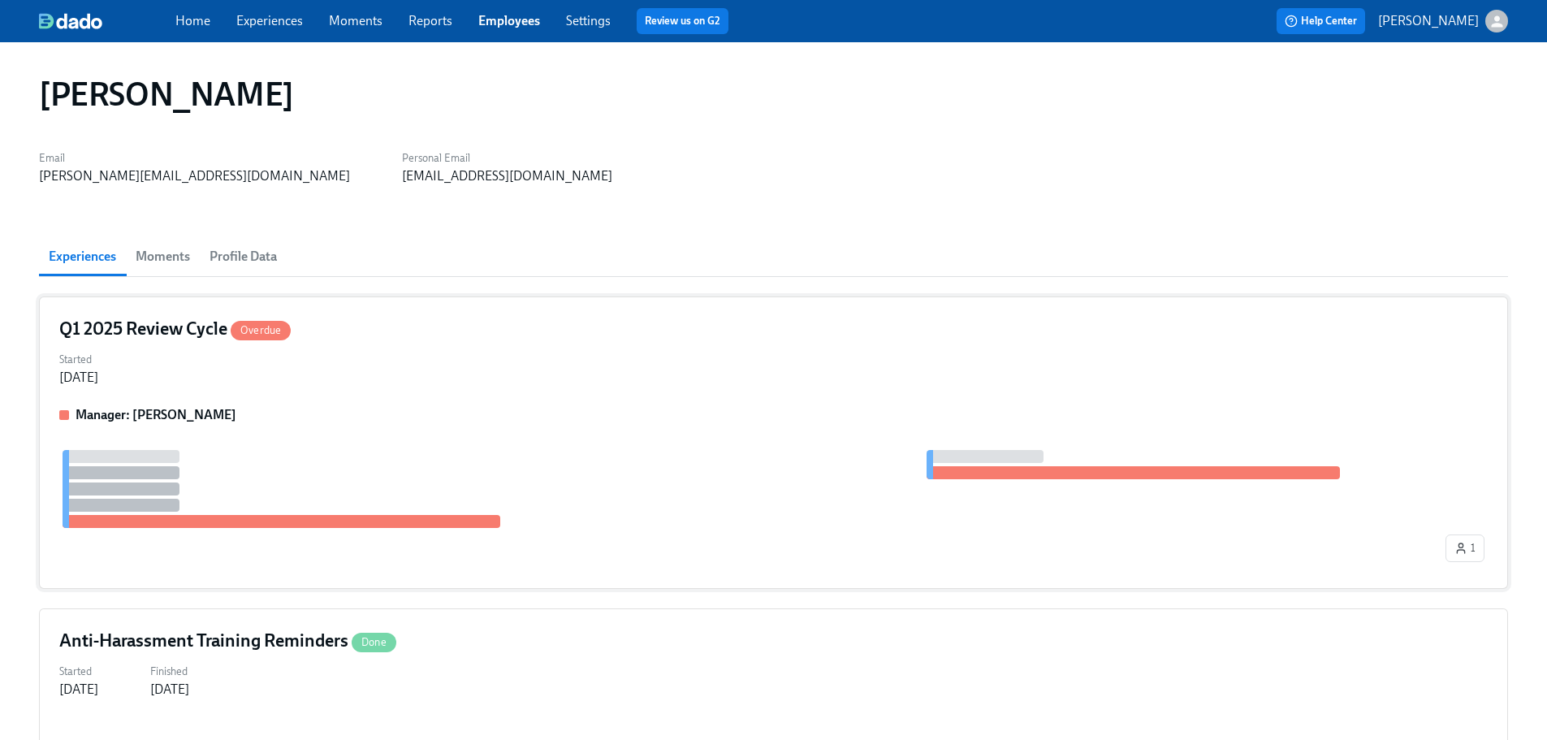
click at [403, 364] on div "Started [DATE]" at bounding box center [773, 367] width 1429 height 39
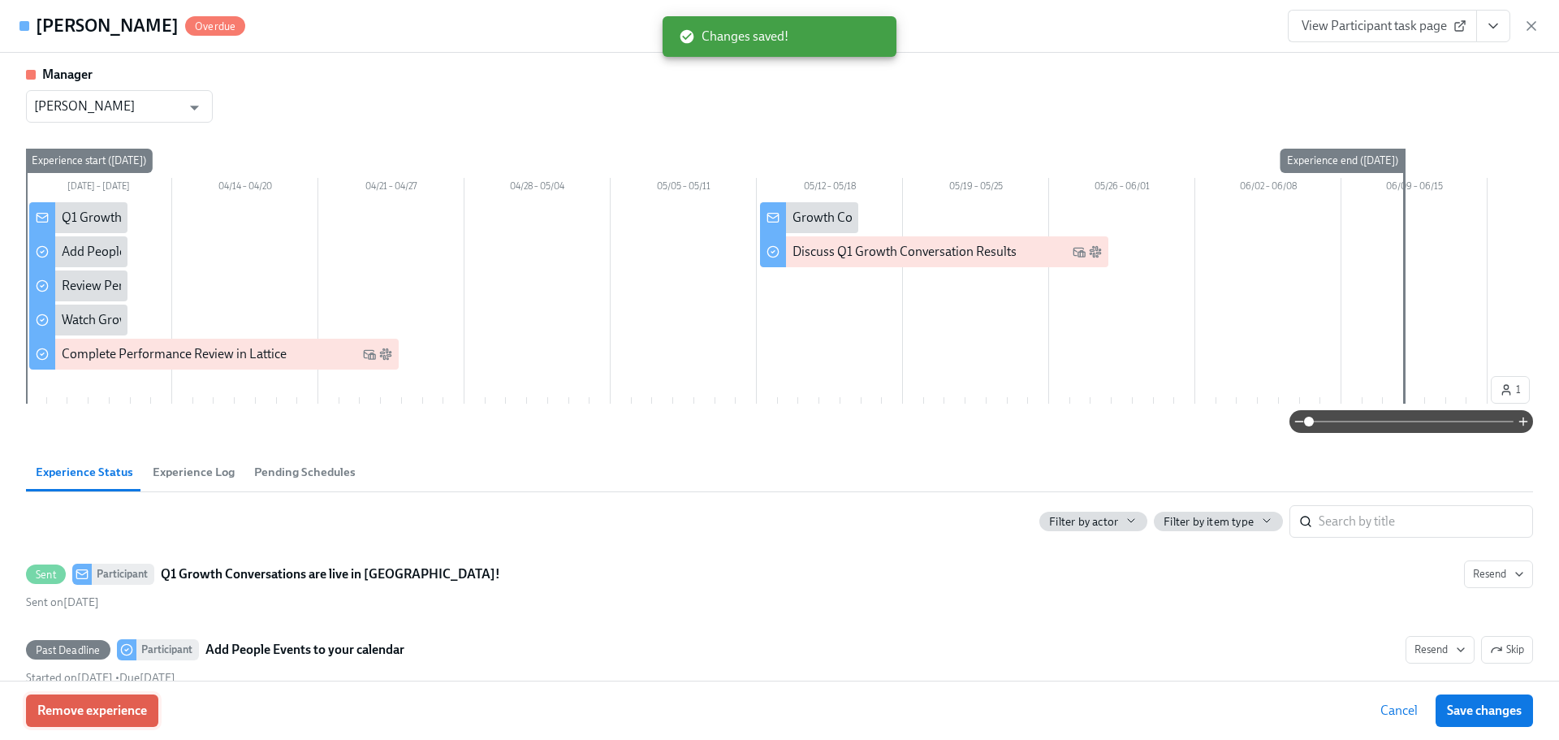
click at [150, 700] on button "Remove experience" at bounding box center [92, 710] width 132 height 32
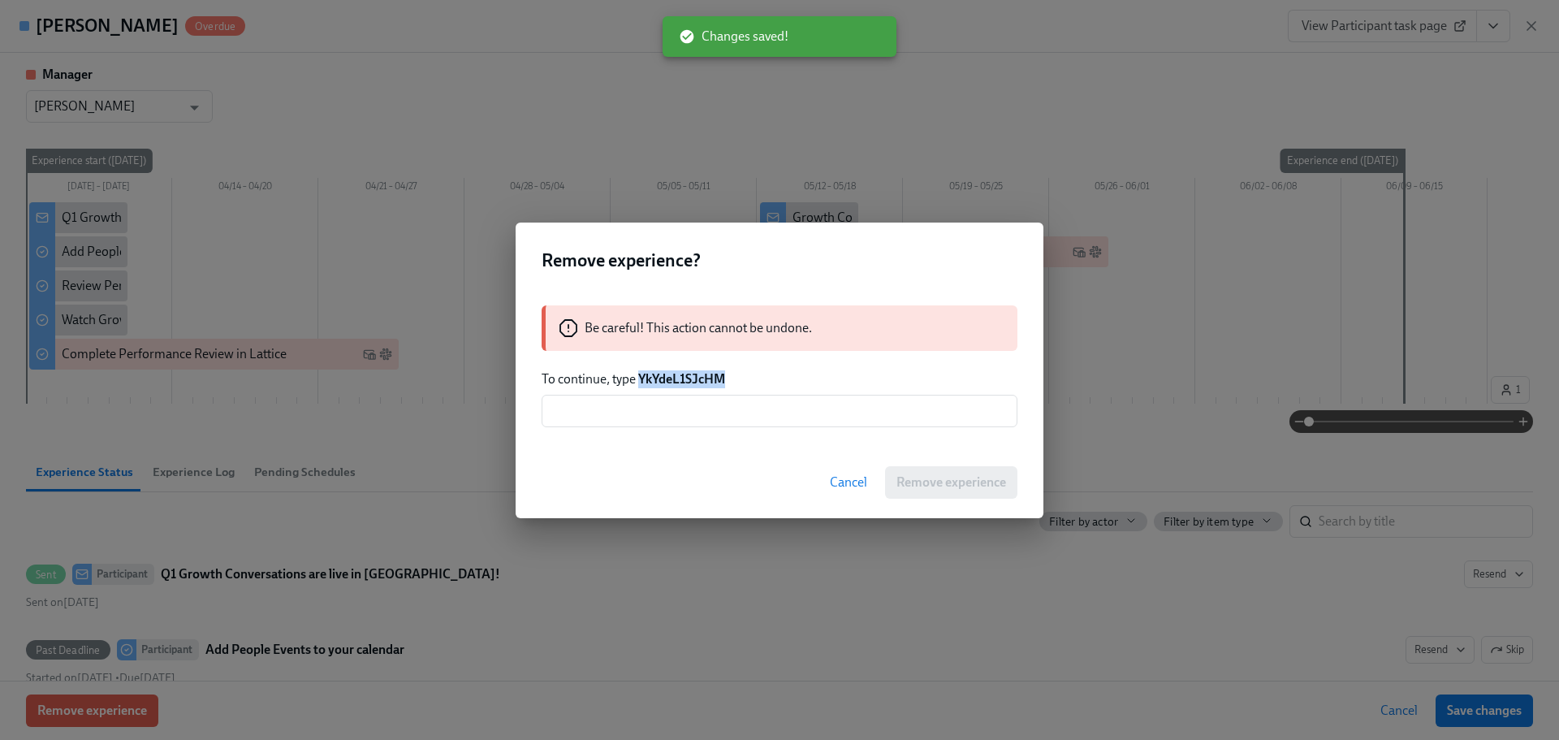
drag, startPoint x: 733, startPoint y: 379, endPoint x: 642, endPoint y: 379, distance: 91.0
click at [642, 379] on p "To continue, type YkYdeL1SJcHM" at bounding box center [780, 379] width 476 height 18
copy strong "YkYdeL1SJcHM"
click at [625, 408] on input "text" at bounding box center [780, 411] width 476 height 32
paste input "YkYdeL1SJcHM"
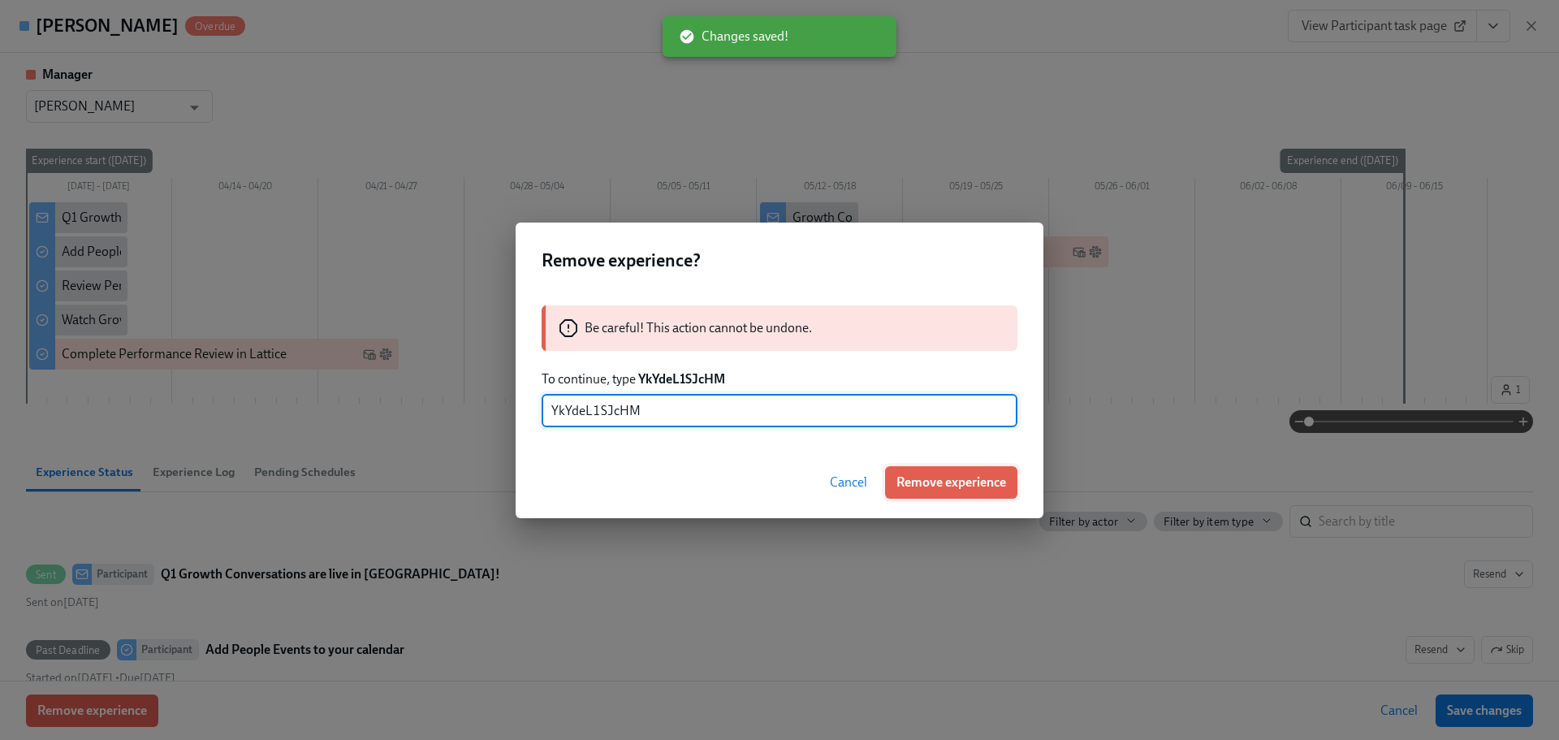
type input "YkYdeL1SJcHM"
click at [984, 475] on span "Remove experience" at bounding box center [952, 482] width 110 height 16
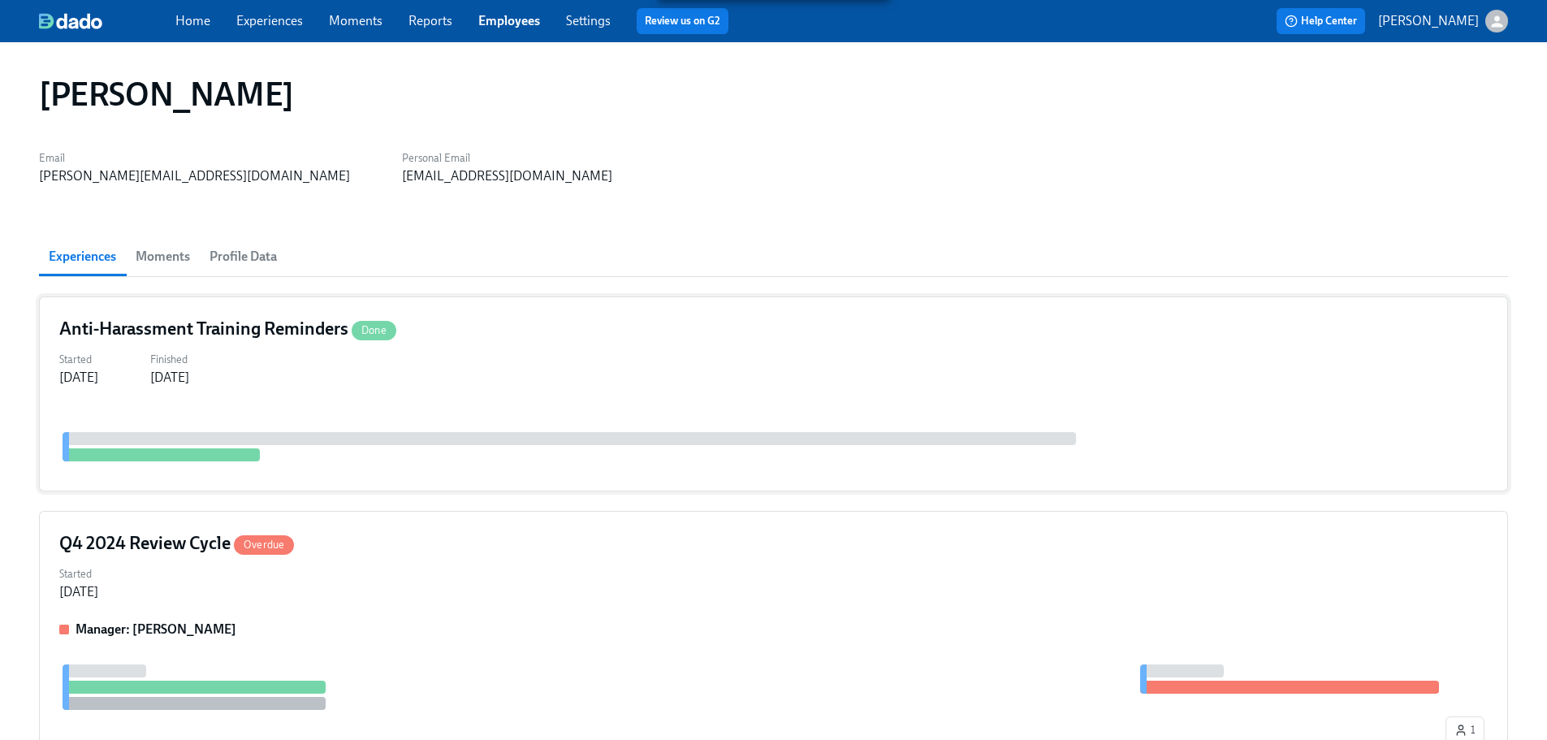
click at [512, 326] on div "Anti-Harassment Training Reminders Done" at bounding box center [773, 329] width 1429 height 24
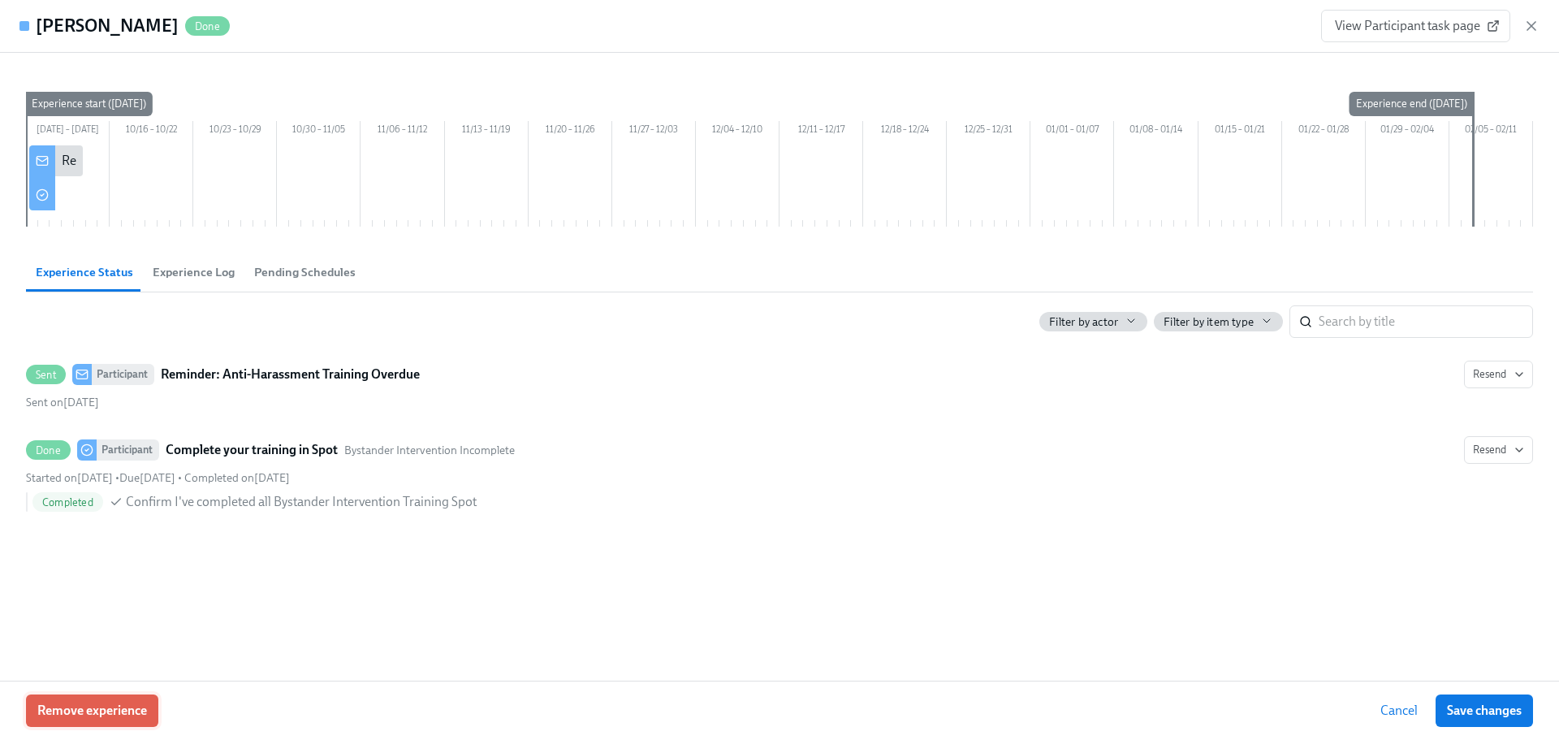
click at [140, 703] on span "Remove experience" at bounding box center [92, 711] width 110 height 16
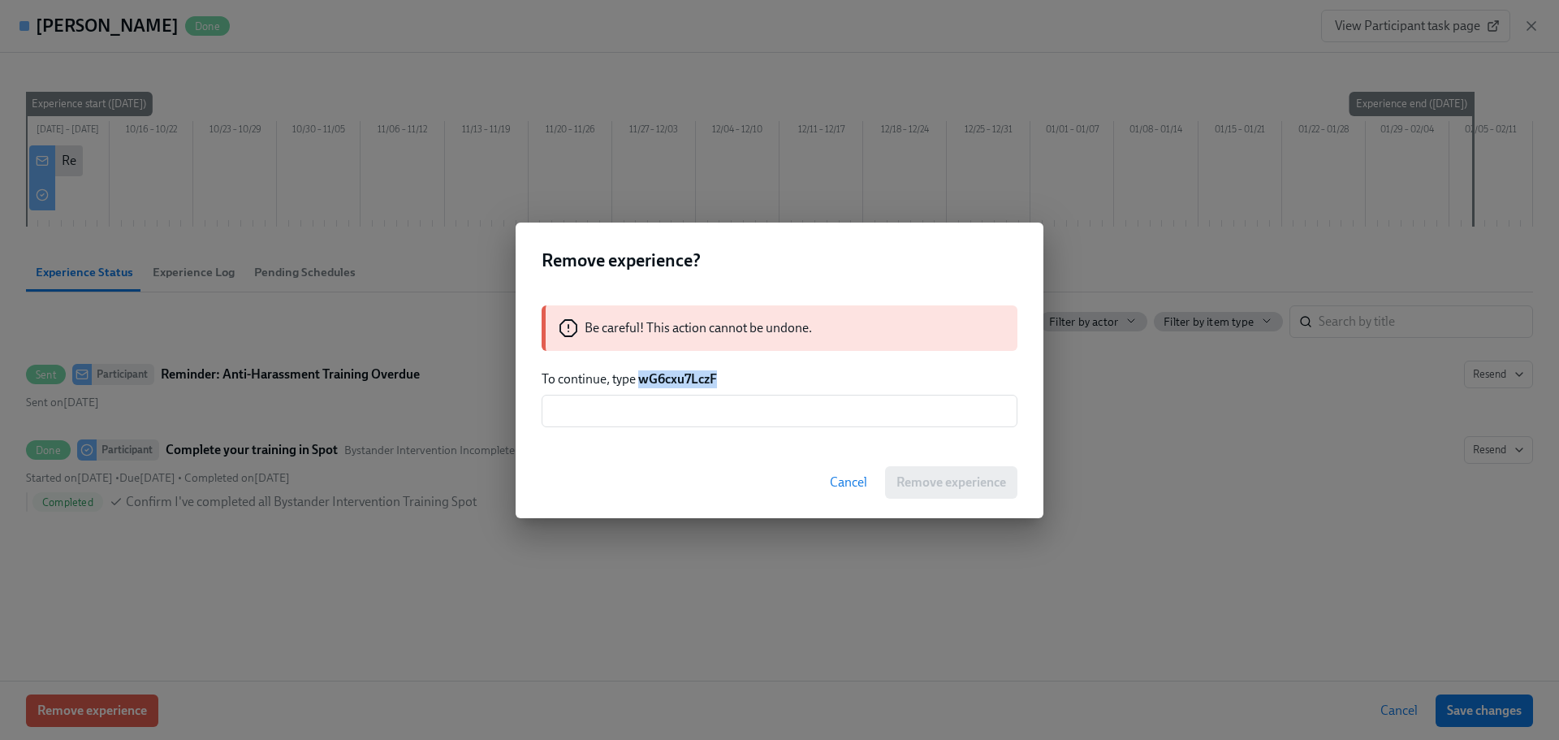
drag, startPoint x: 716, startPoint y: 373, endPoint x: 640, endPoint y: 380, distance: 75.9
click at [640, 380] on strong "wG6cxu7LczF" at bounding box center [677, 378] width 79 height 15
copy strong "wG6cxu7LczF"
click at [858, 410] on input "text" at bounding box center [780, 411] width 476 height 32
paste input "wG6cxu7LczF"
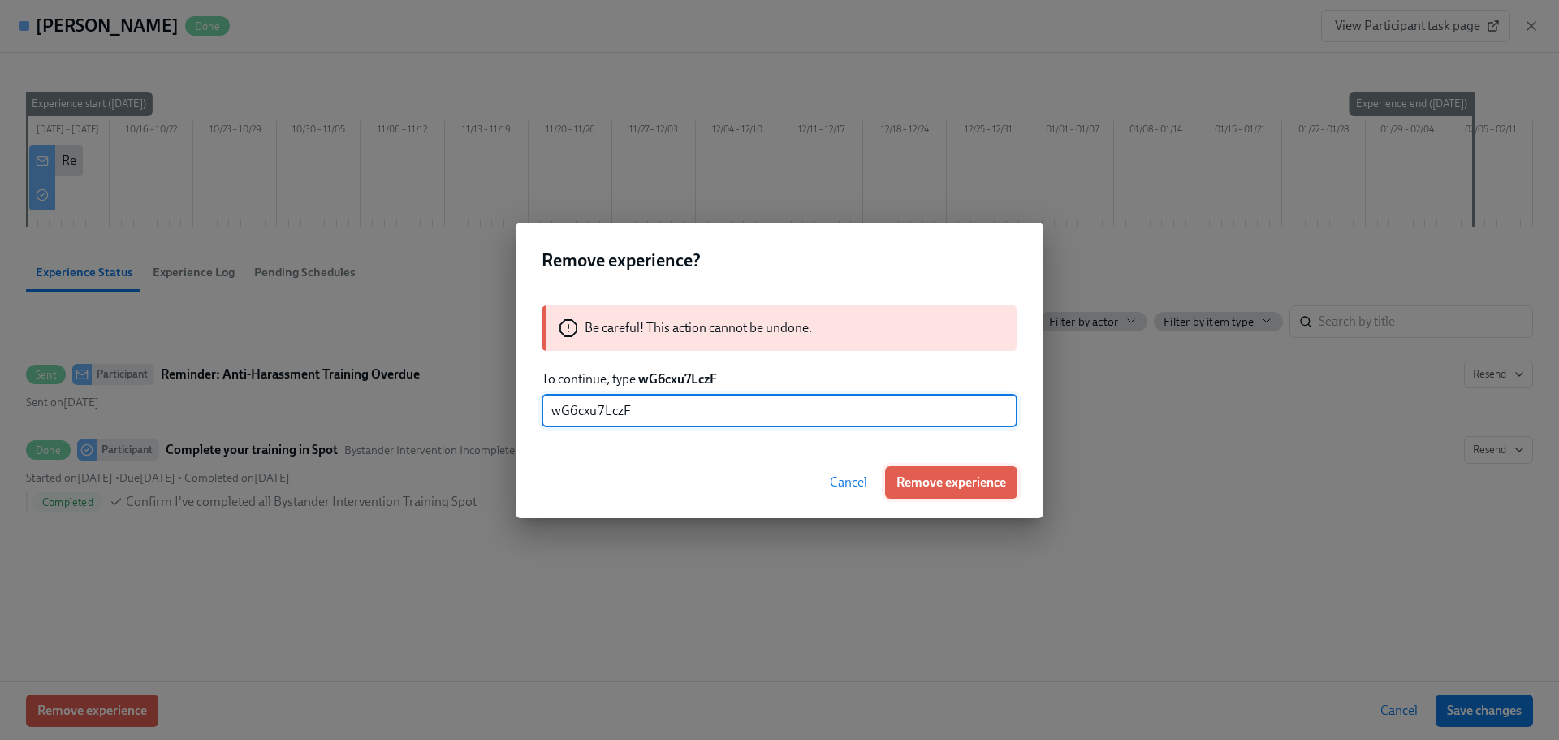
type input "wG6cxu7LczF"
click at [901, 478] on span "Remove experience" at bounding box center [952, 482] width 110 height 16
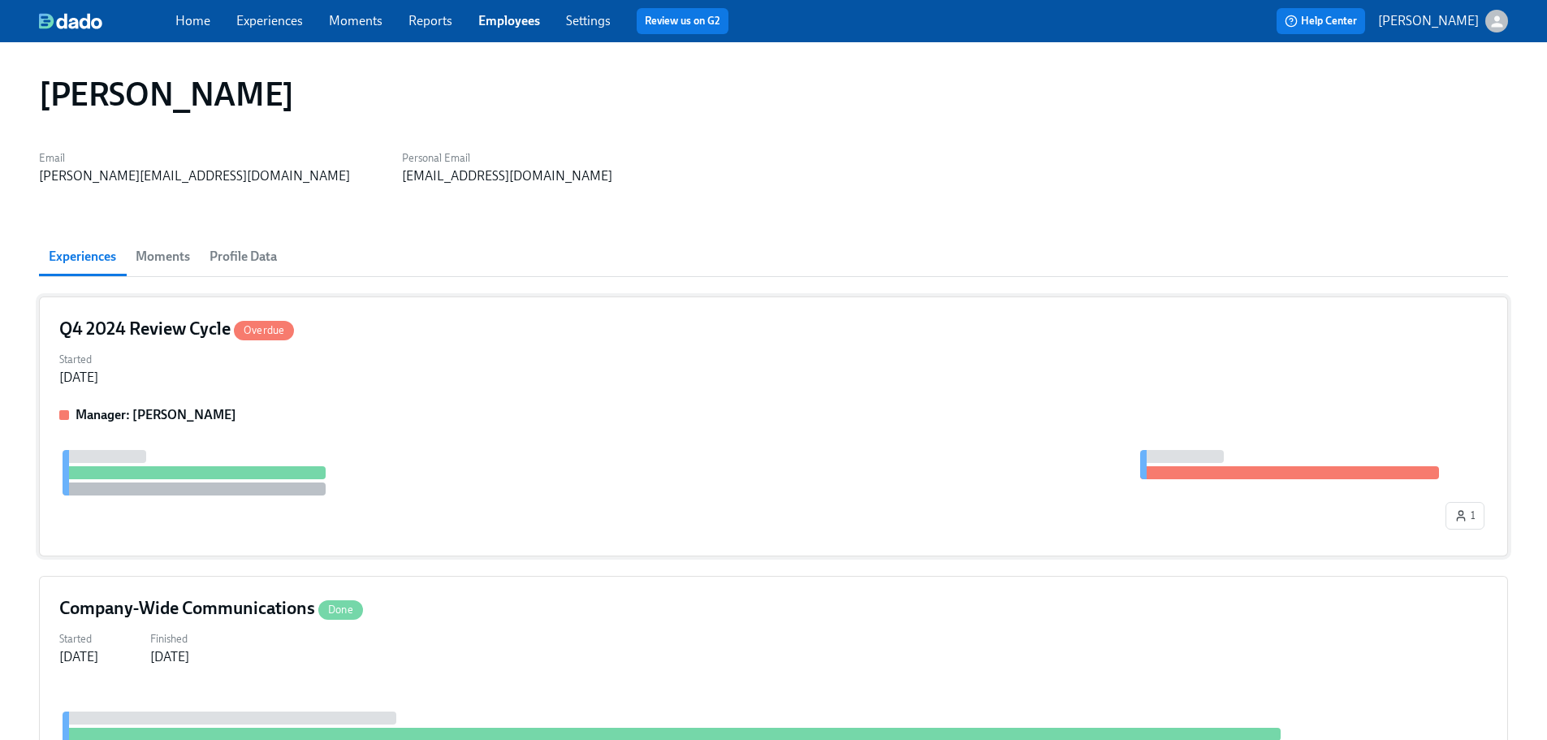
click at [547, 339] on div "Q4 2024 Review Cycle Overdue" at bounding box center [773, 329] width 1429 height 24
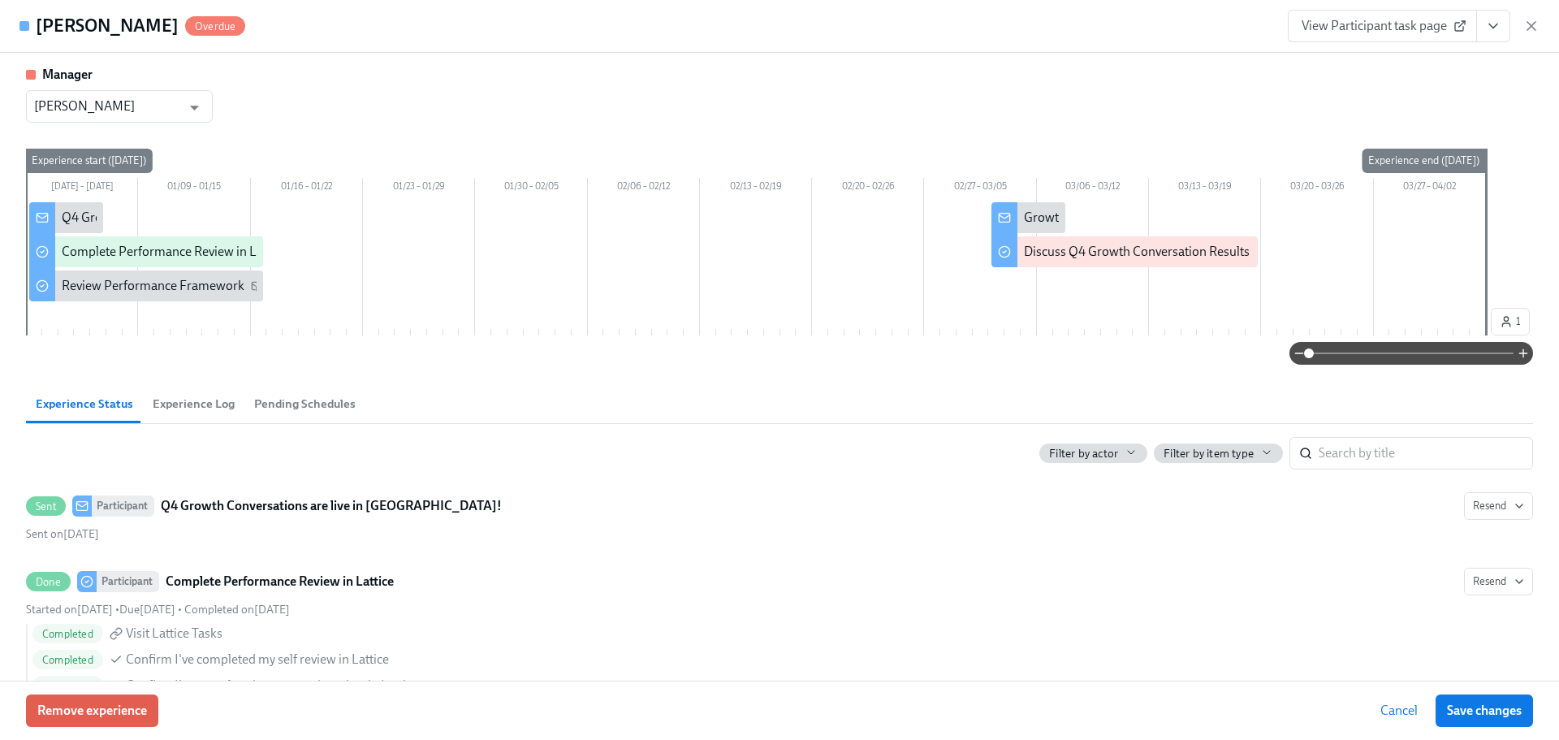
click at [141, 729] on div "Remove experience Cancel Save changes" at bounding box center [779, 710] width 1559 height 59
click at [147, 687] on div "Remove experience Cancel Save changes" at bounding box center [779, 710] width 1559 height 59
click at [144, 706] on span "Remove experience" at bounding box center [92, 711] width 110 height 16
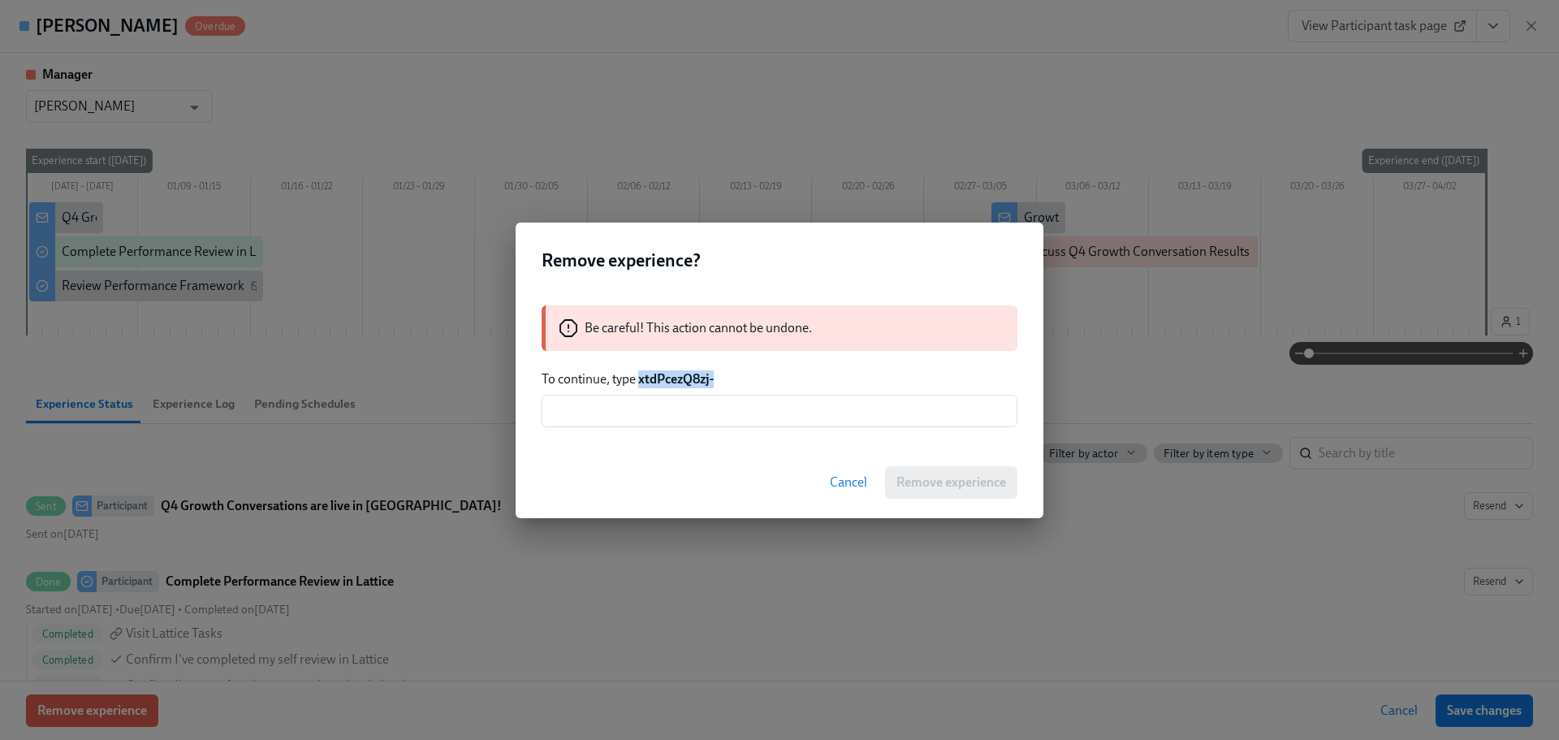
drag, startPoint x: 718, startPoint y: 376, endPoint x: 642, endPoint y: 383, distance: 76.7
click at [642, 383] on p "To continue, type xtdPcezQ8zj-" at bounding box center [780, 379] width 476 height 18
copy strong "xtdPcezQ8zj-"
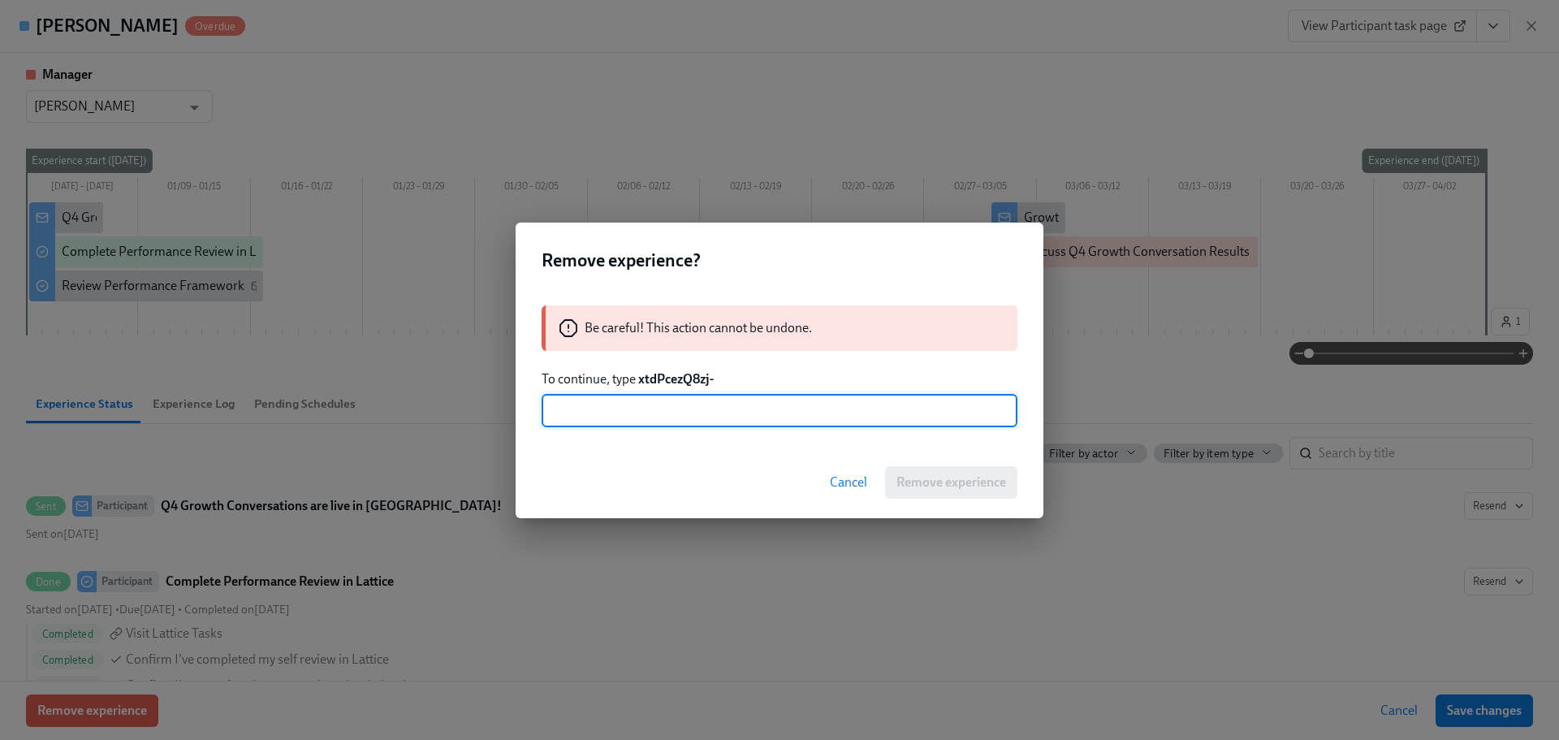
click at [615, 423] on input "text" at bounding box center [780, 411] width 476 height 32
paste input "xtdPcezQ8zj-"
type input "xtdPcezQ8zj-"
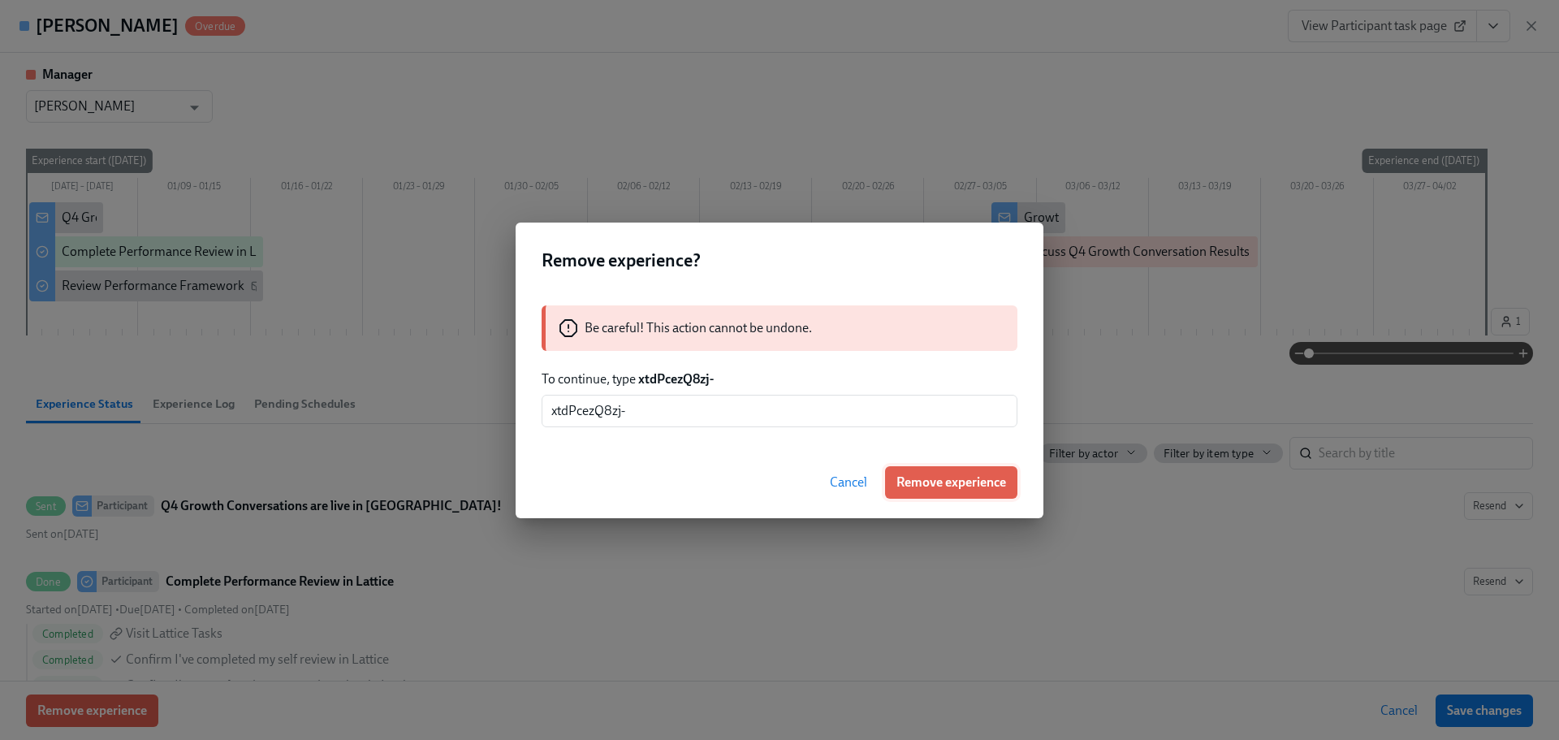
click at [949, 485] on span "Remove experience" at bounding box center [952, 482] width 110 height 16
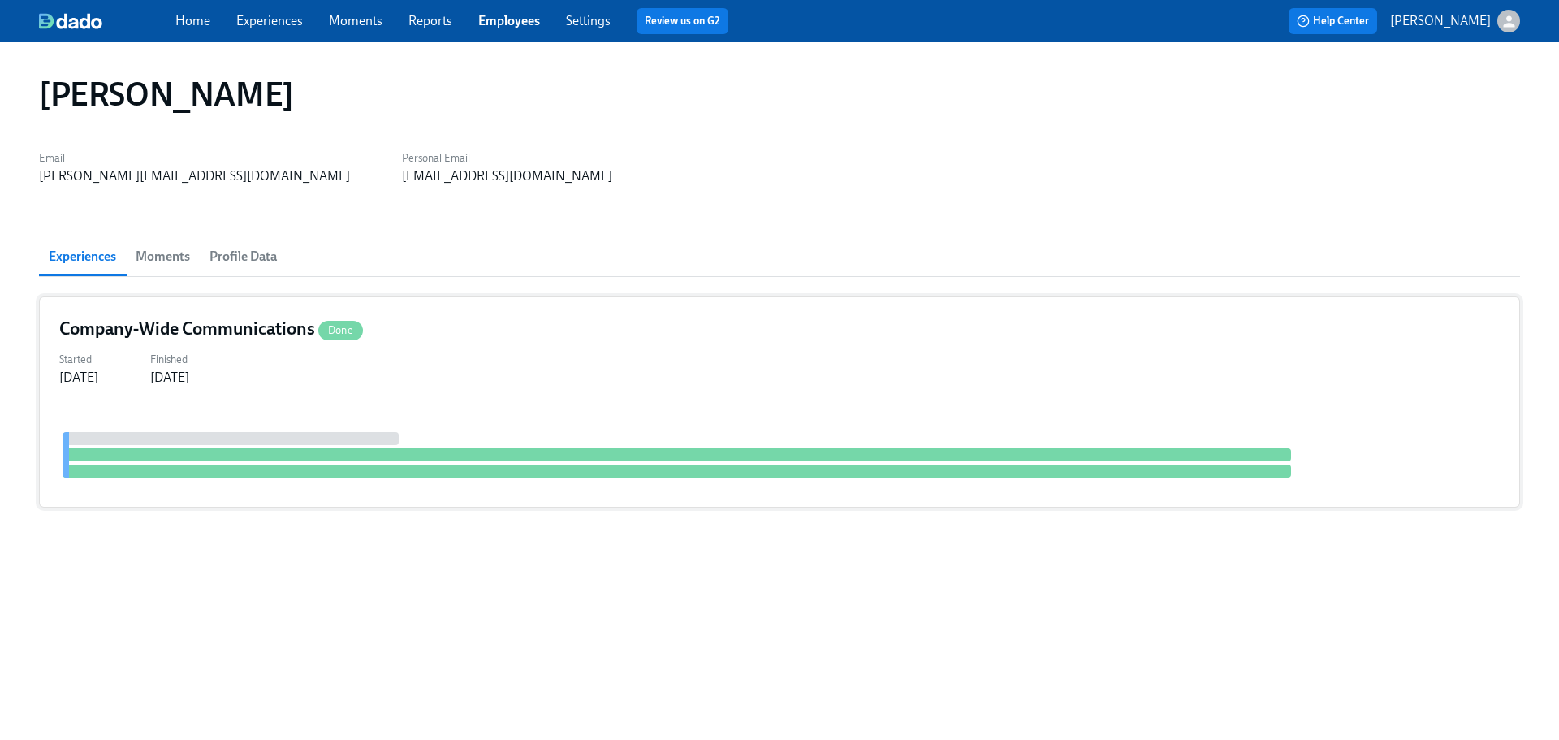
click at [533, 323] on div "Company-Wide Communications Done" at bounding box center [779, 329] width 1441 height 24
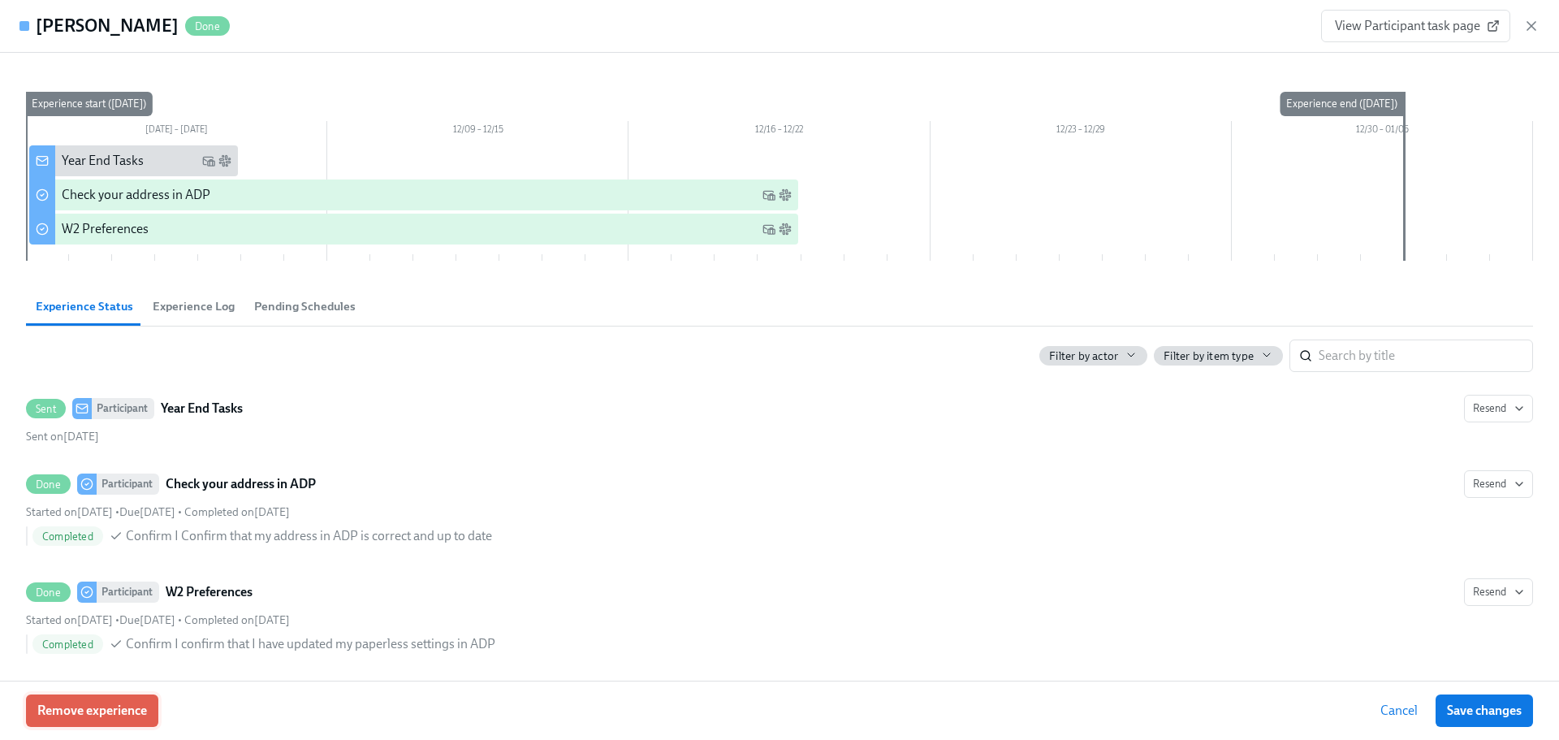
click at [143, 713] on span "Remove experience" at bounding box center [92, 711] width 110 height 16
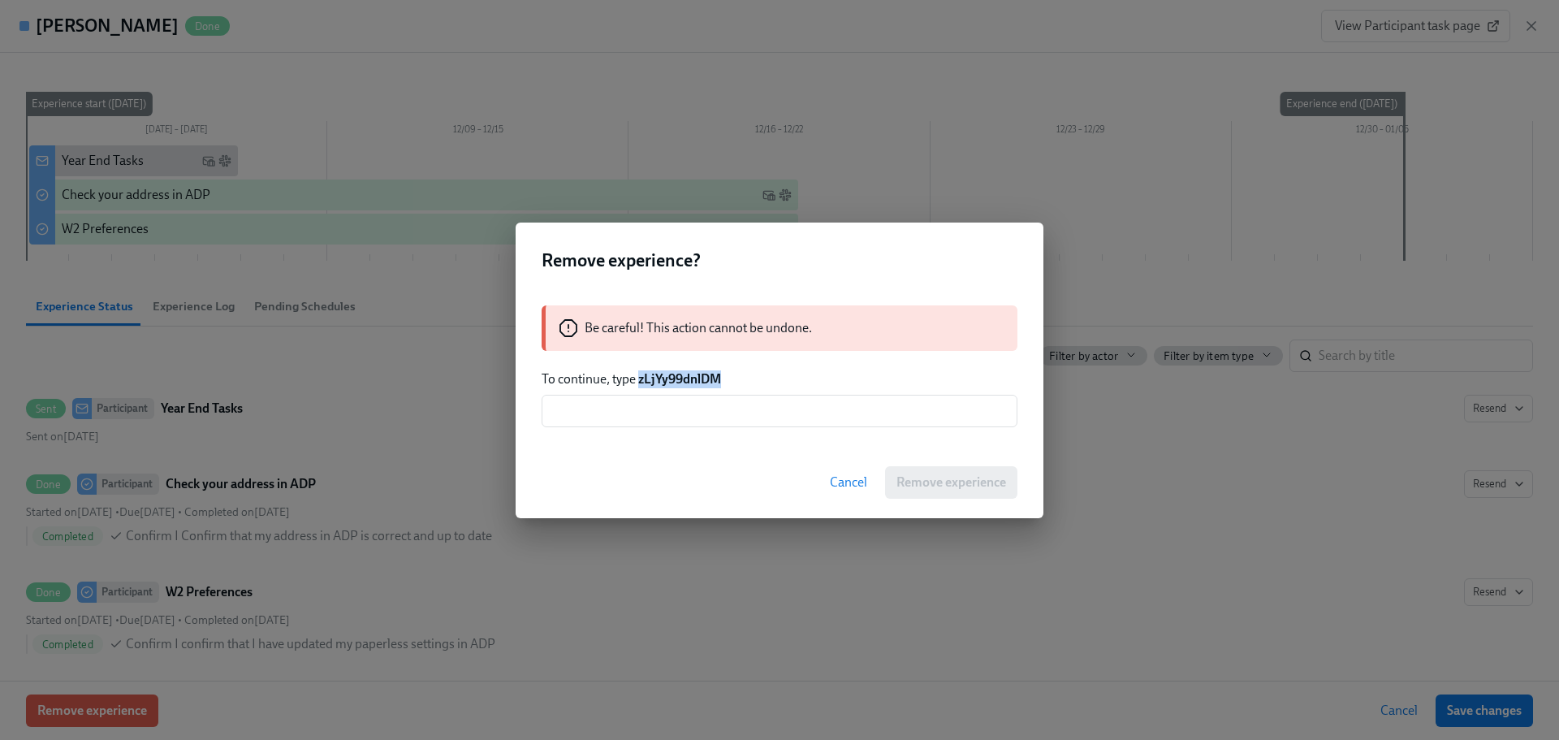
drag, startPoint x: 728, startPoint y: 378, endPoint x: 638, endPoint y: 378, distance: 89.3
click at [638, 378] on p "To continue, type zLjYy99dnlDM" at bounding box center [780, 379] width 476 height 18
copy strong "zLjYy99dnlDM"
click at [700, 396] on input "text" at bounding box center [780, 411] width 476 height 32
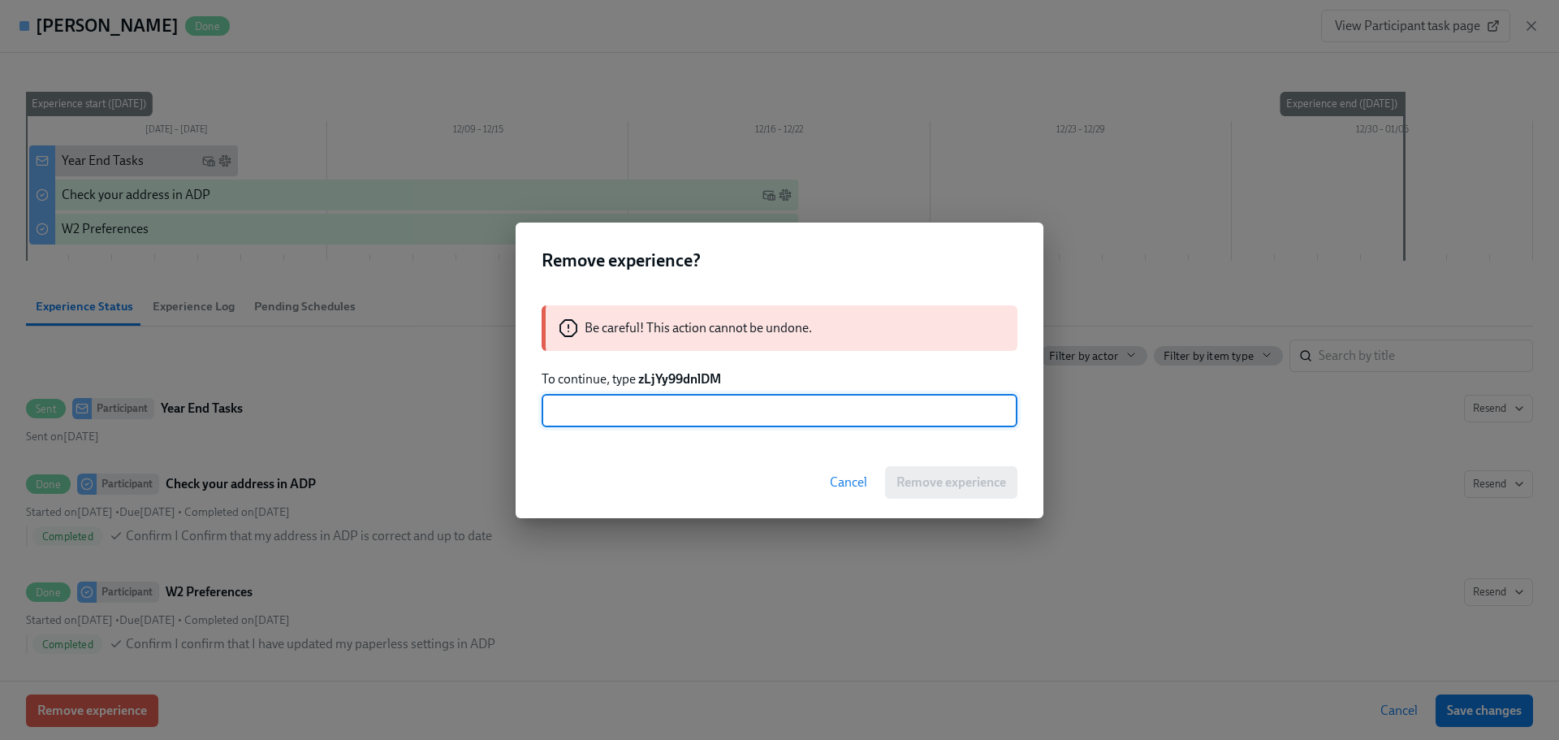
paste input "zLjYy99dnlDM"
type input "zLjYy99dnlDM"
click at [932, 470] on button "Remove experience" at bounding box center [951, 482] width 132 height 32
